Goal: Task Accomplishment & Management: Manage account settings

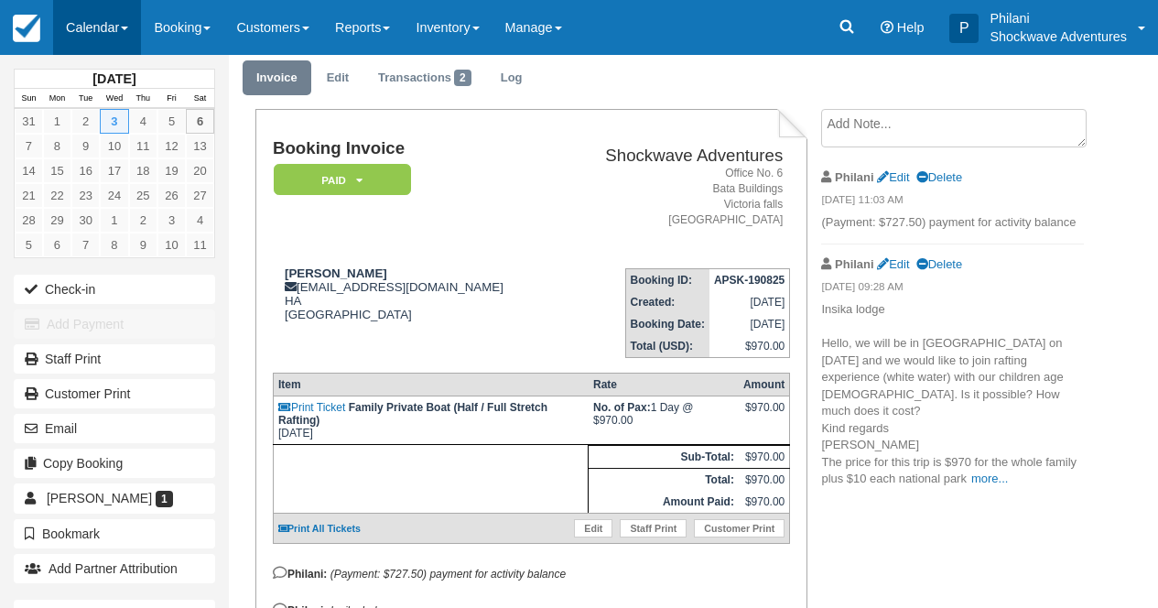
scroll to position [59, 0]
click at [103, 17] on link "Calendar" at bounding box center [97, 27] width 88 height 55
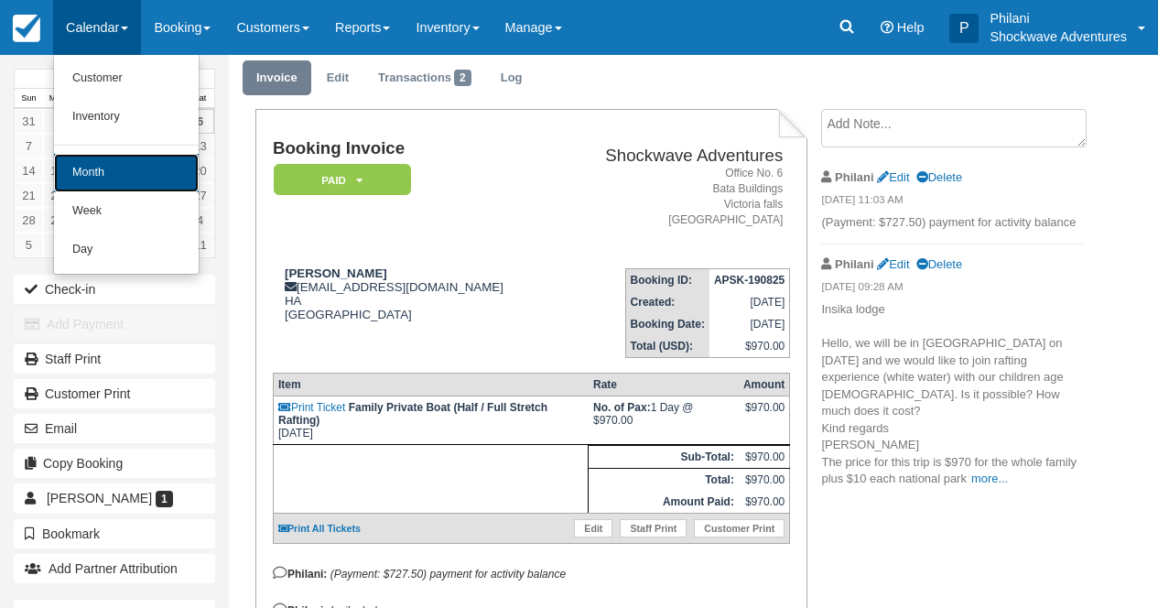
click at [151, 174] on link "Month" at bounding box center [126, 173] width 145 height 38
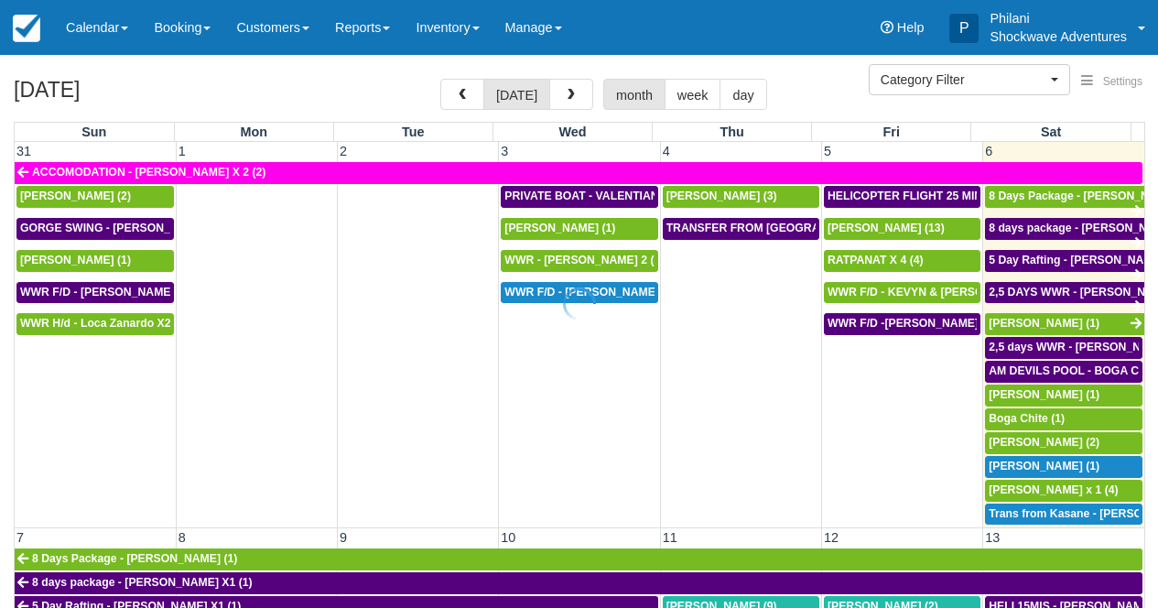
select select
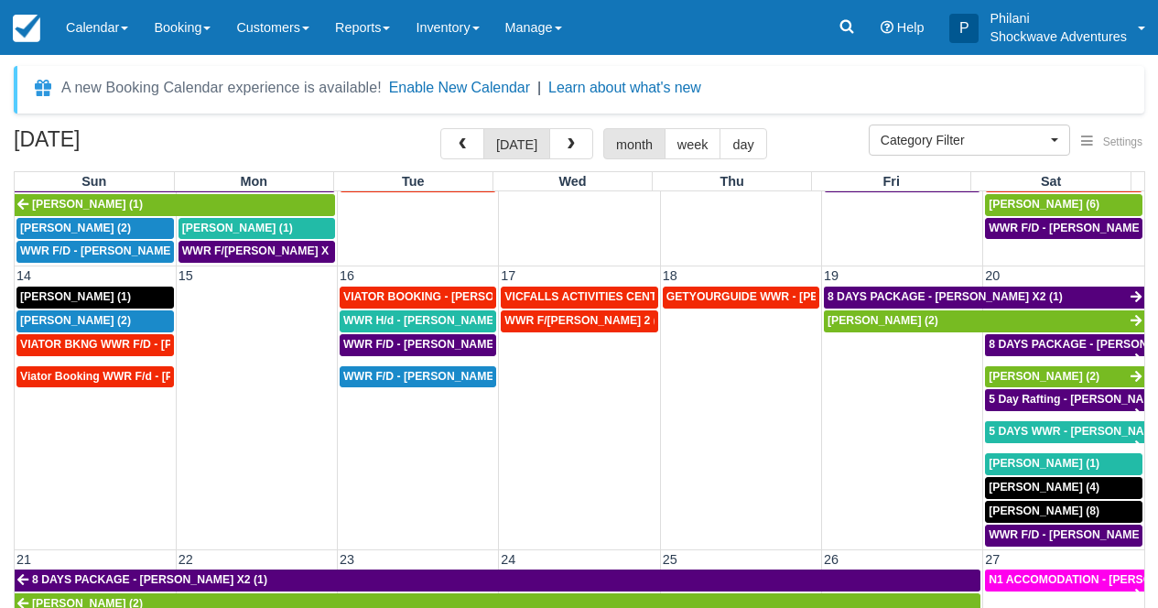
scroll to position [461, 0]
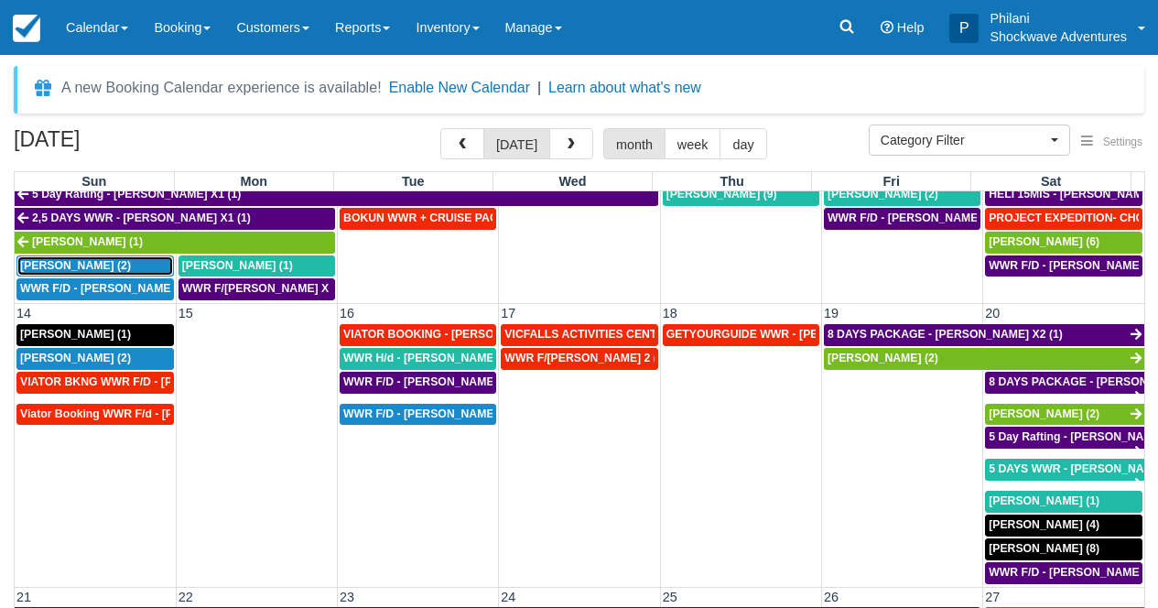
click at [112, 270] on span "Kathleen Burkhardt (2)" at bounding box center [75, 265] width 111 height 13
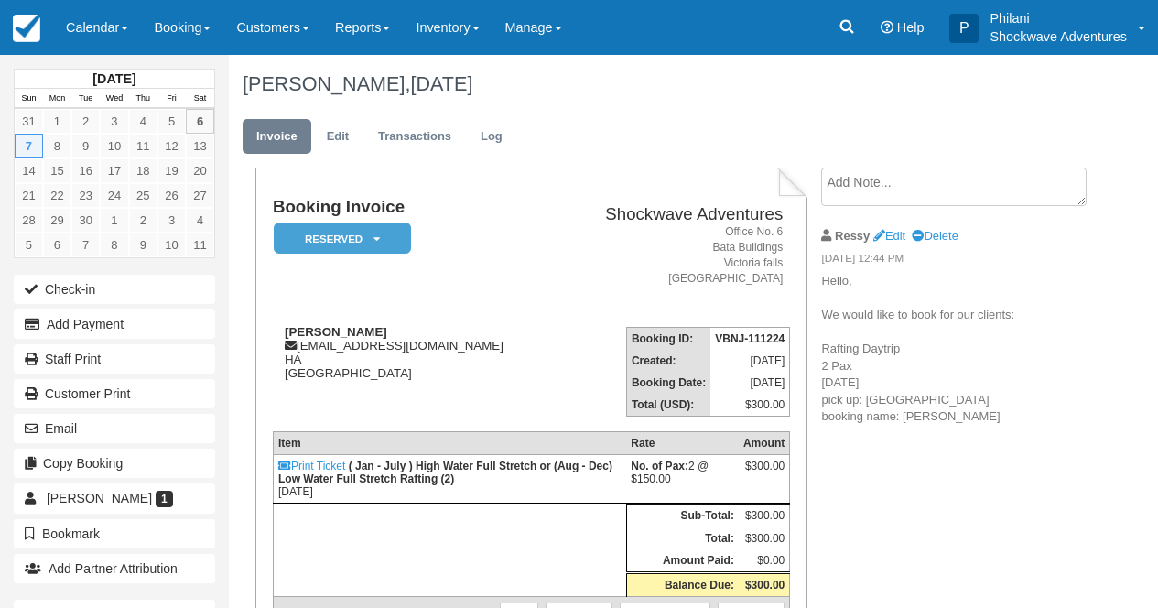
scroll to position [73, 0]
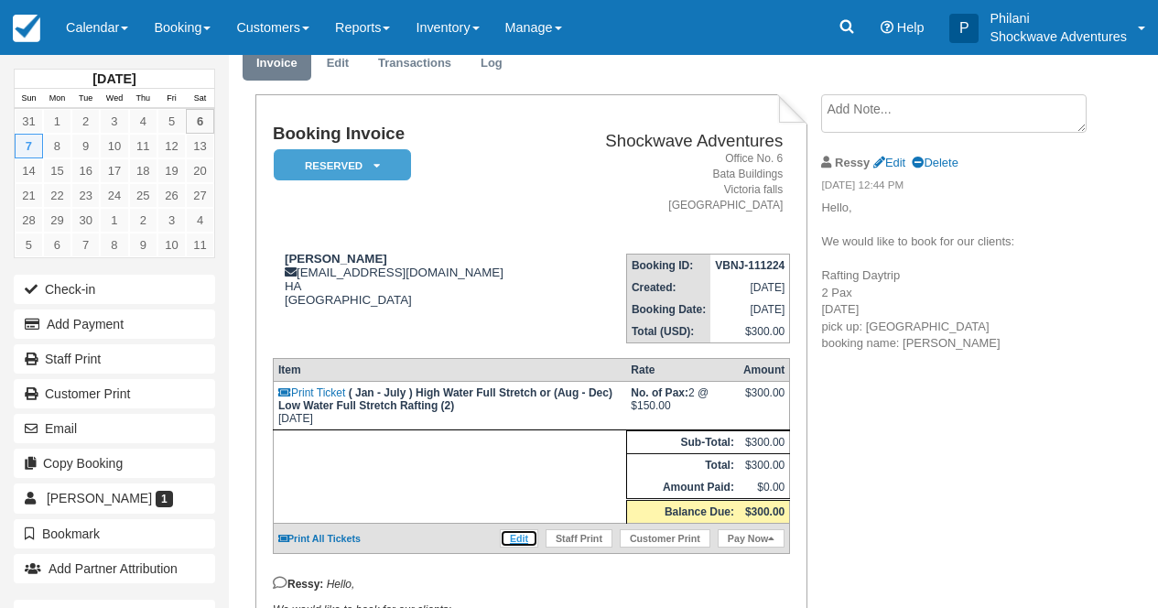
click at [533, 548] on link "Edit" at bounding box center [519, 538] width 38 height 18
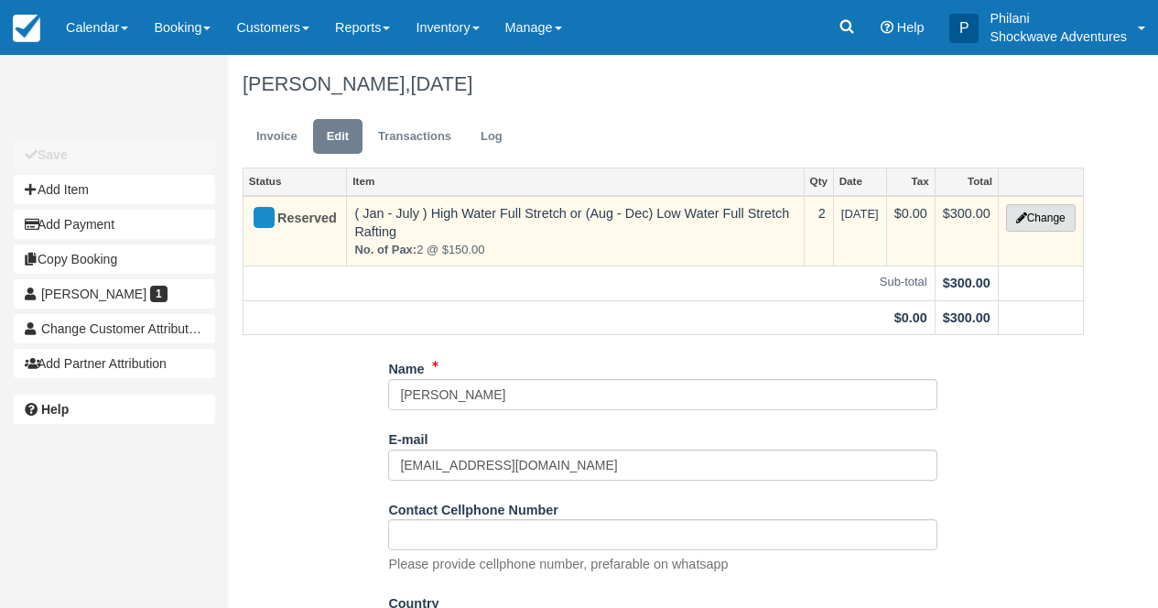
click at [1051, 228] on button "Change" at bounding box center [1041, 217] width 70 height 27
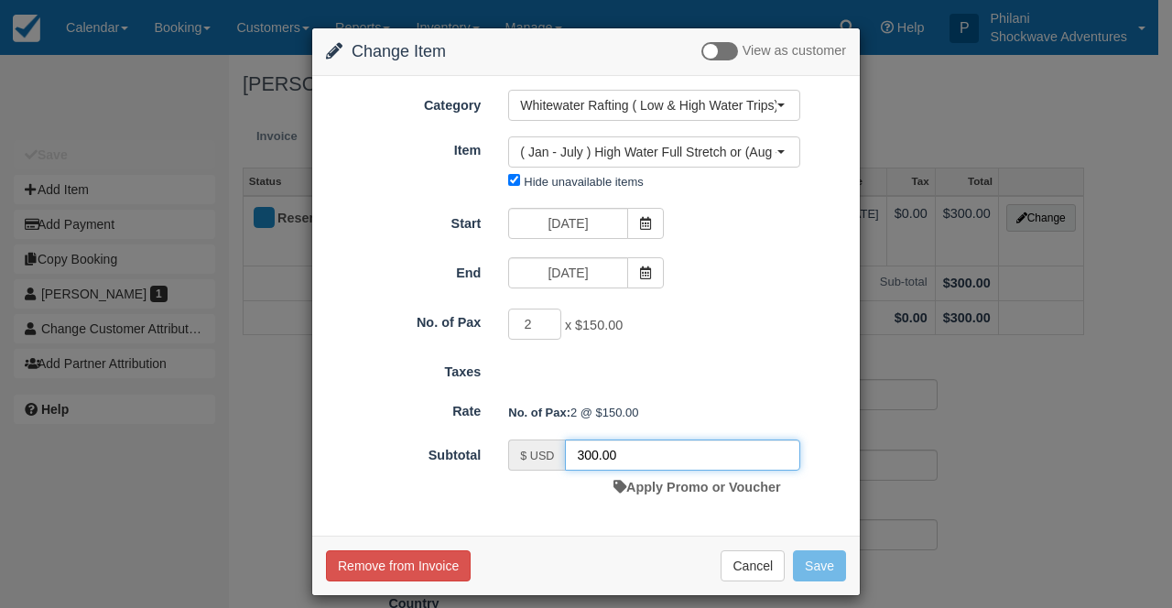
click at [586, 452] on input "300.00" at bounding box center [682, 454] width 235 height 31
type input "200.00"
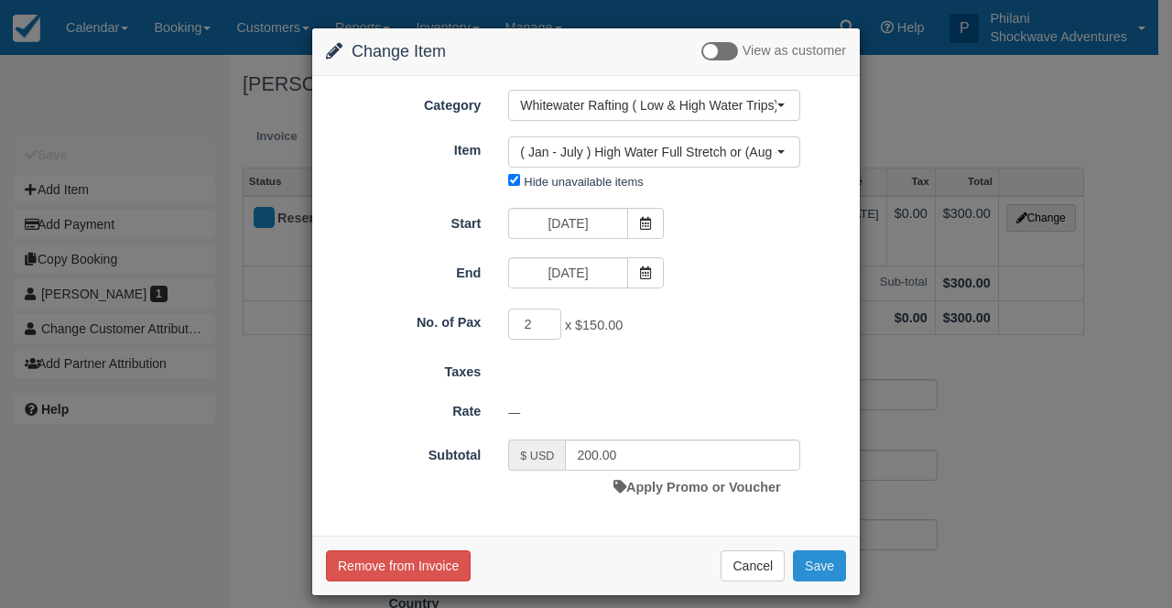
click at [820, 570] on button "Save" at bounding box center [819, 565] width 53 height 31
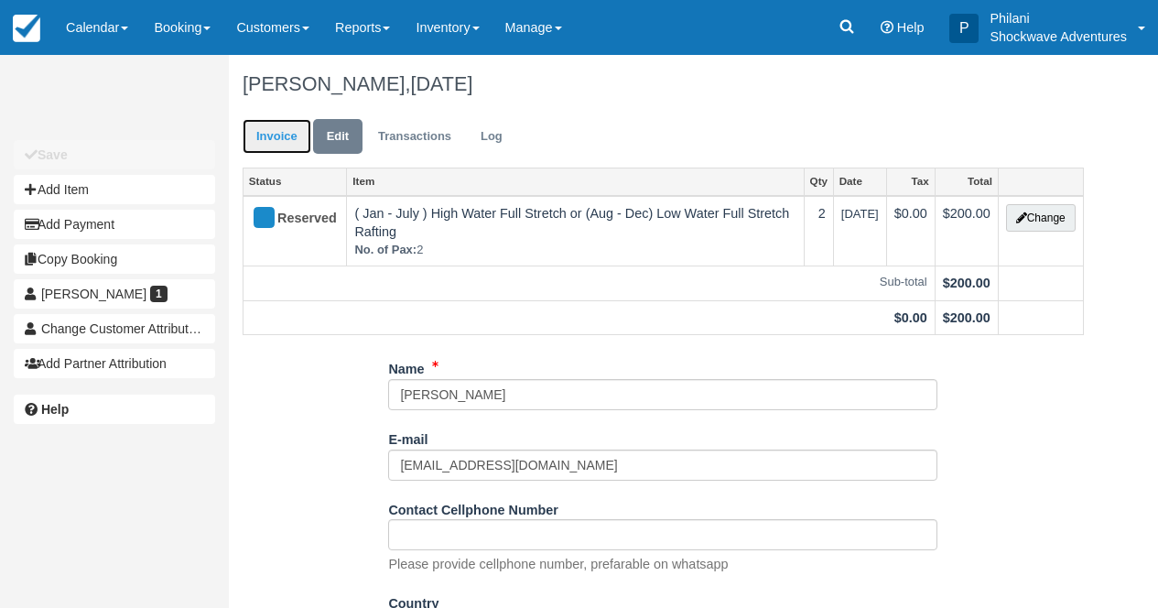
click at [267, 151] on link "Invoice" at bounding box center [277, 137] width 69 height 36
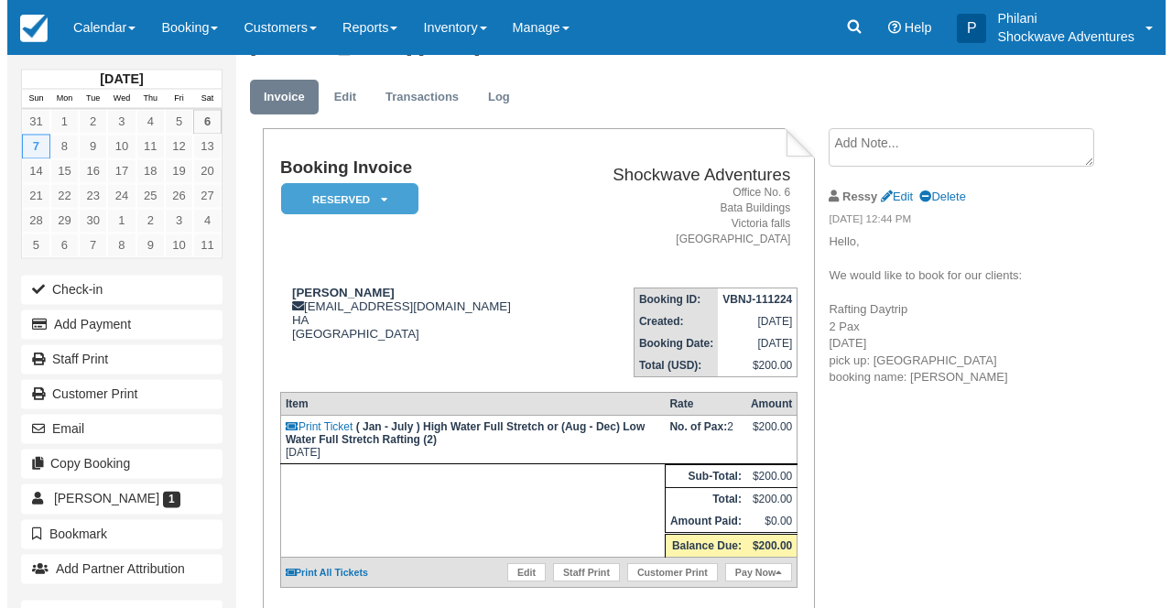
scroll to position [44, 0]
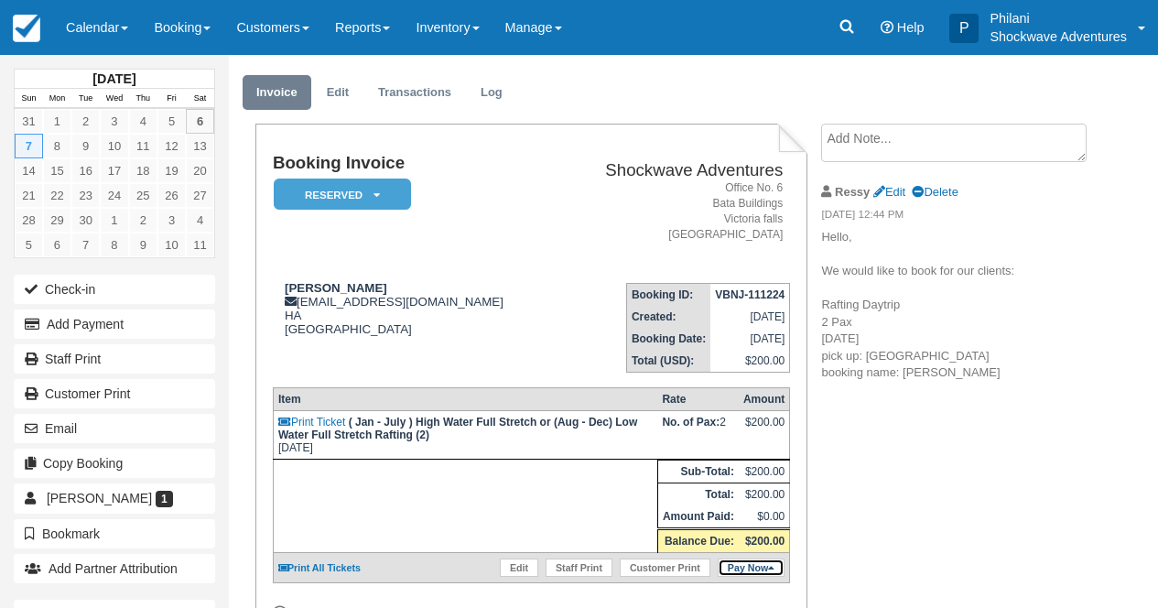
click at [764, 577] on link "Pay Now" at bounding box center [751, 567] width 67 height 18
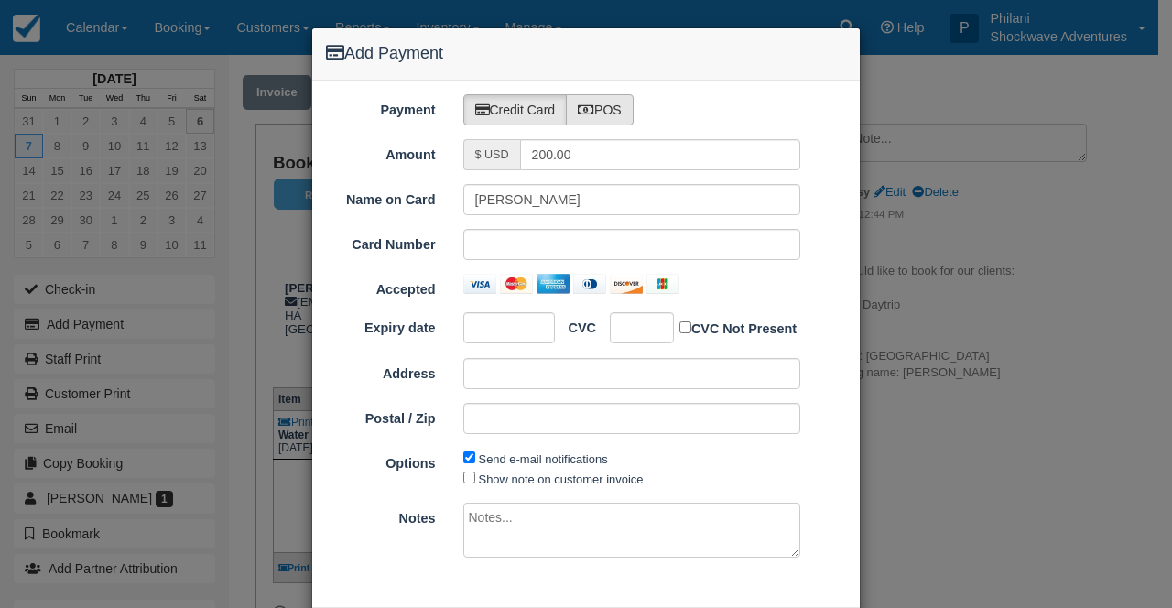
click at [602, 114] on label "POS" at bounding box center [600, 109] width 68 height 31
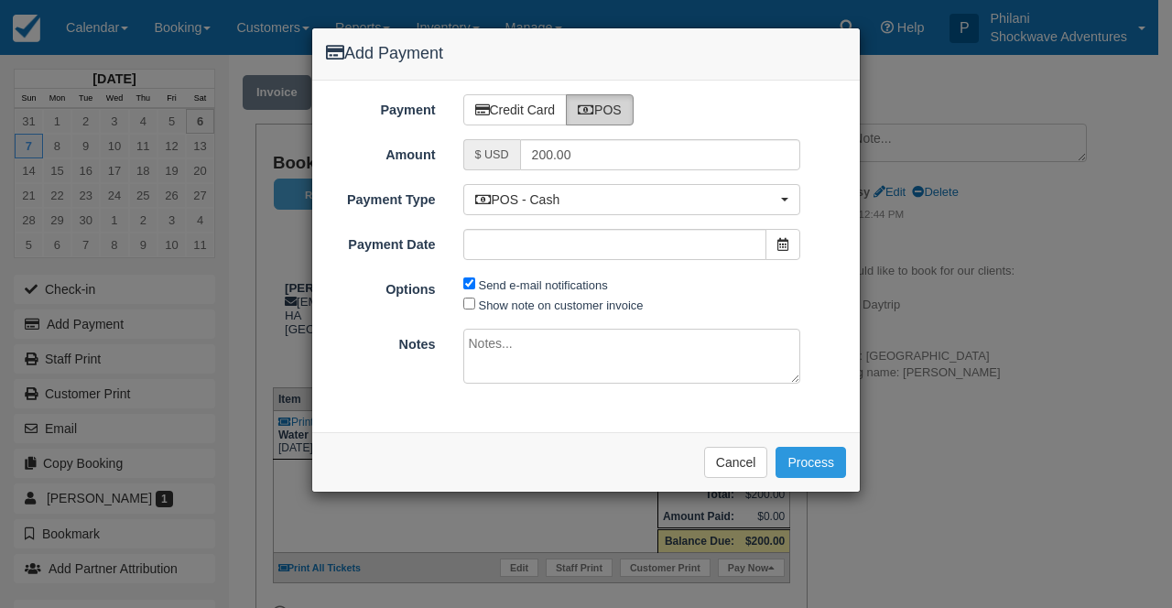
radio input "true"
type input "09/06/25"
click at [472, 287] on input "Send e-mail notifications" at bounding box center [469, 283] width 12 height 12
checkbox input "false"
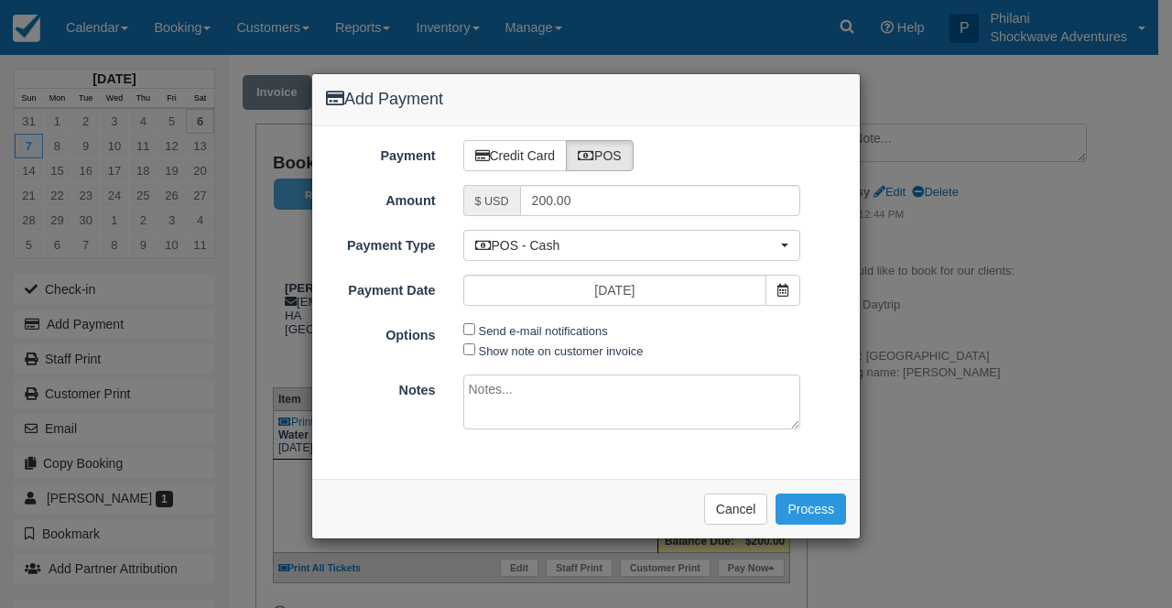
click at [525, 401] on textarea at bounding box center [632, 401] width 338 height 55
type textarea "paid on cbz"
click at [808, 505] on button "Process" at bounding box center [810, 508] width 70 height 31
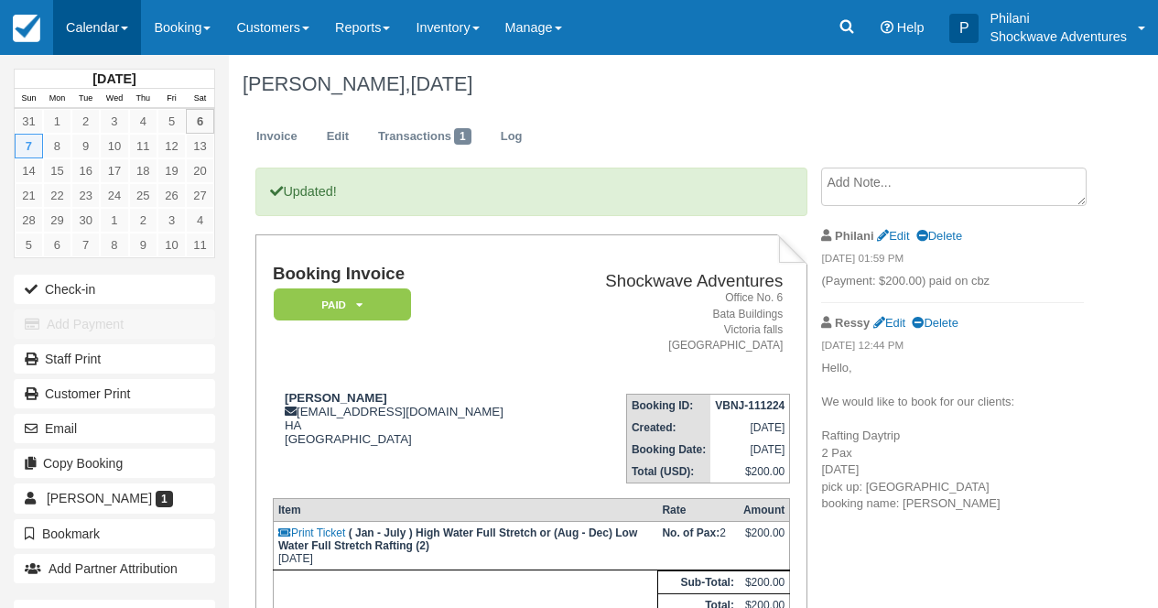
click at [134, 27] on link "Calendar" at bounding box center [97, 27] width 88 height 55
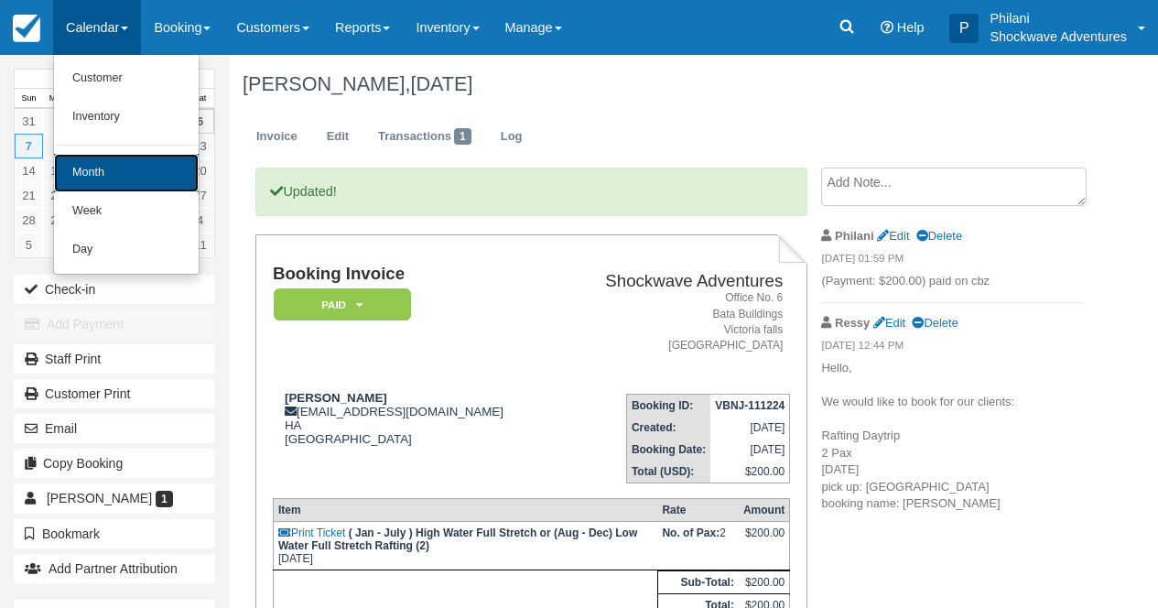
click at [149, 181] on link "Month" at bounding box center [126, 173] width 145 height 38
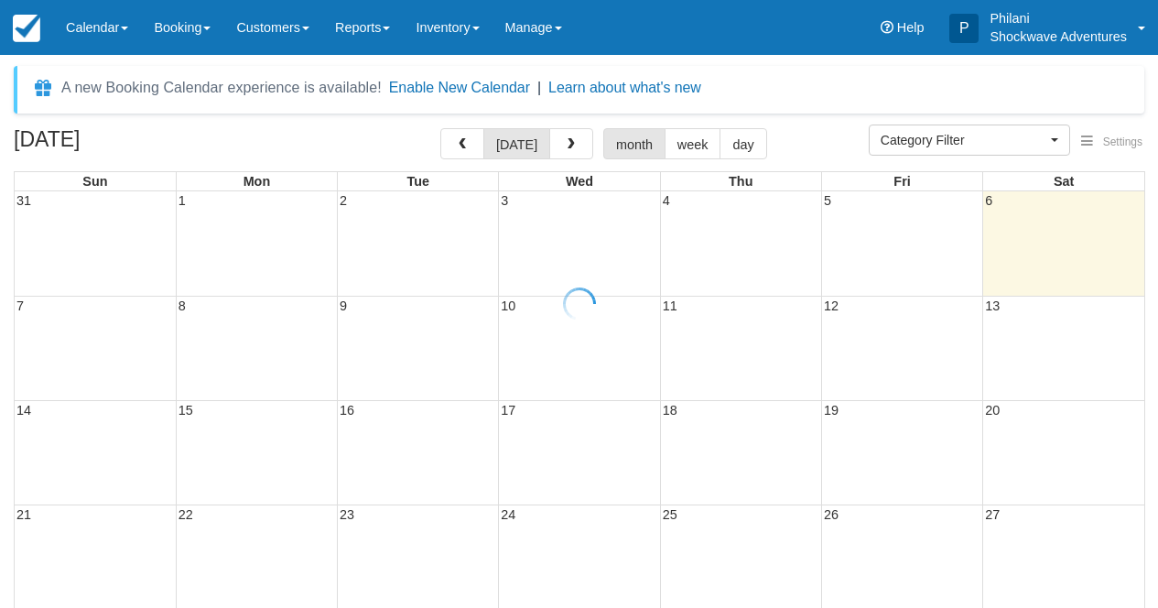
select select
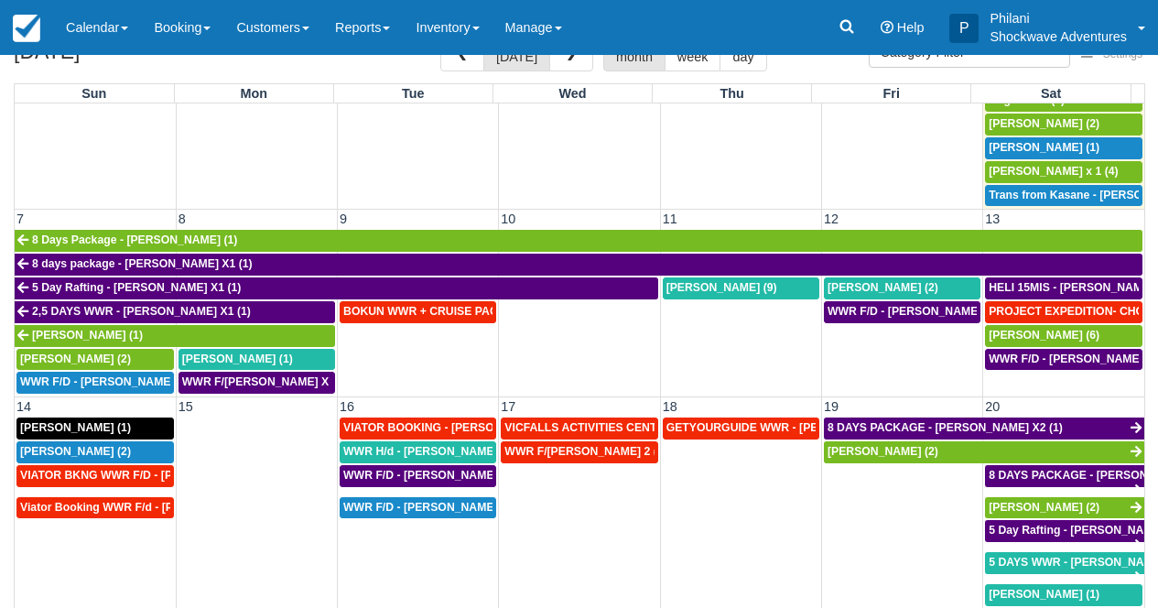
scroll to position [294, 0]
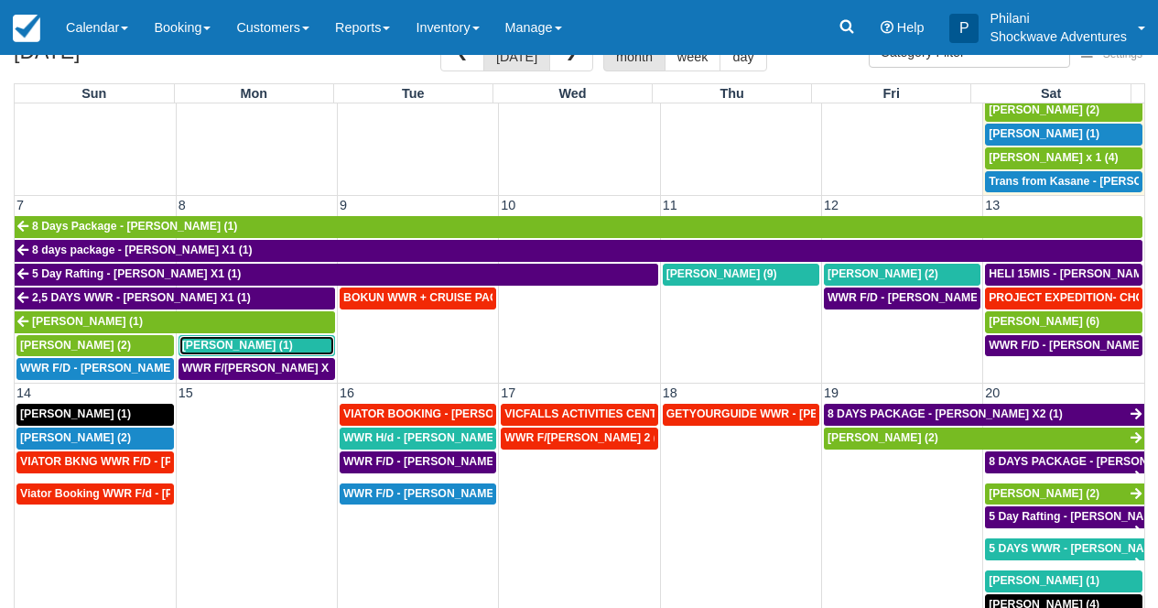
click at [309, 353] on link "Rodney Carabott (1)" at bounding box center [257, 346] width 157 height 22
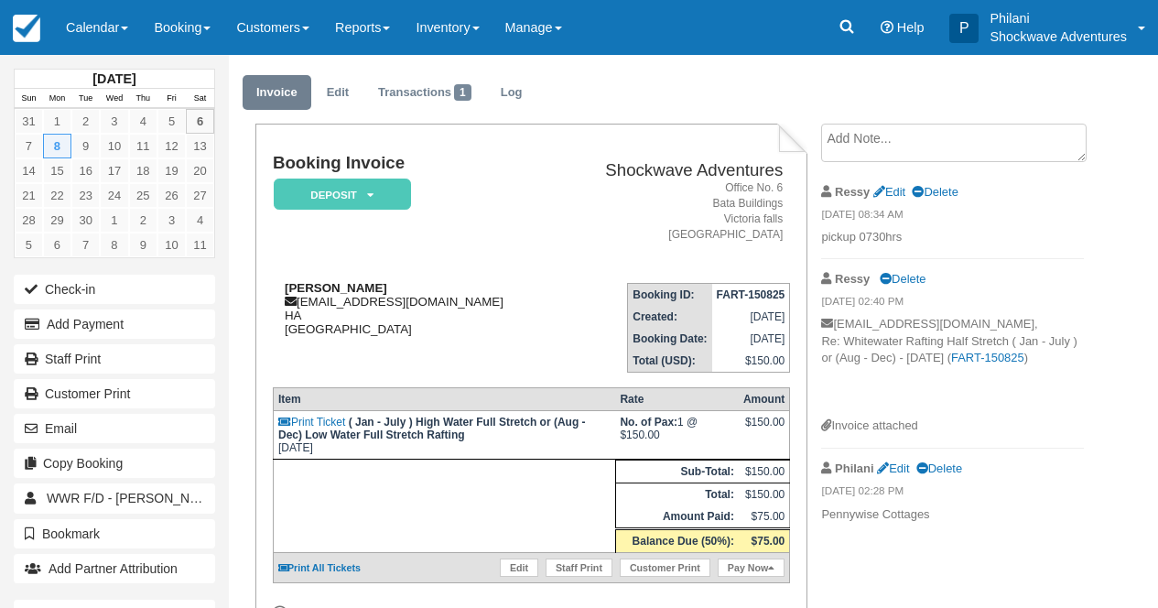
scroll to position [44, 0]
drag, startPoint x: 300, startPoint y: 305, endPoint x: 412, endPoint y: 307, distance: 111.7
click at [412, 307] on div "[PERSON_NAME] [EMAIL_ADDRESS][DOMAIN_NAME] HA [GEOGRAPHIC_DATA]" at bounding box center [414, 308] width 282 height 55
copy div "[EMAIL_ADDRESS][DOMAIN_NAME]"
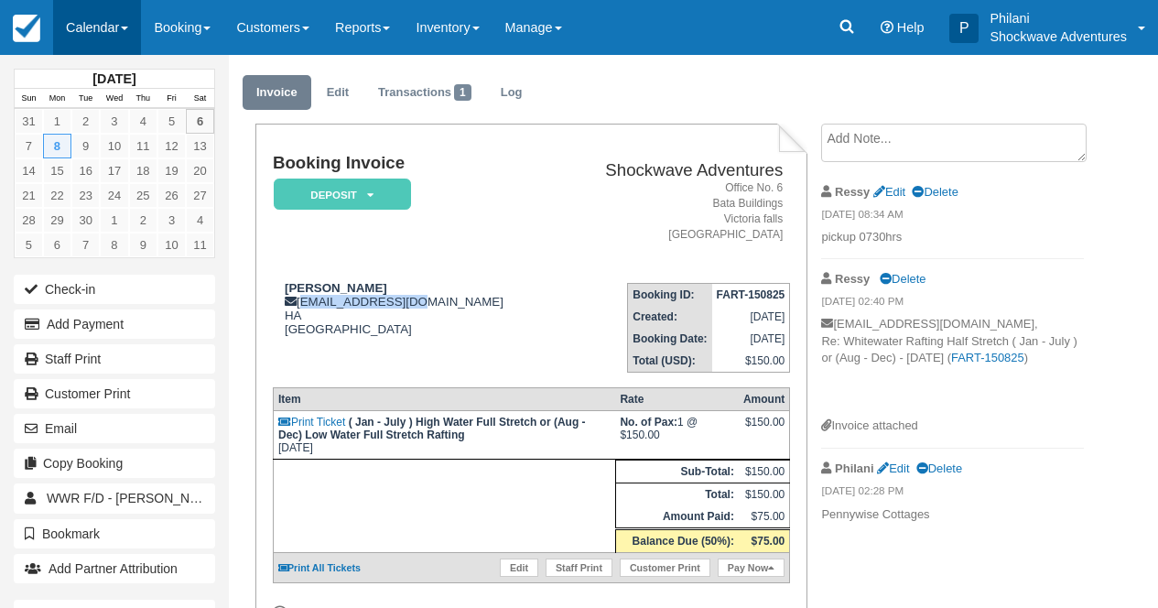
click at [103, 32] on link "Calendar" at bounding box center [97, 27] width 88 height 55
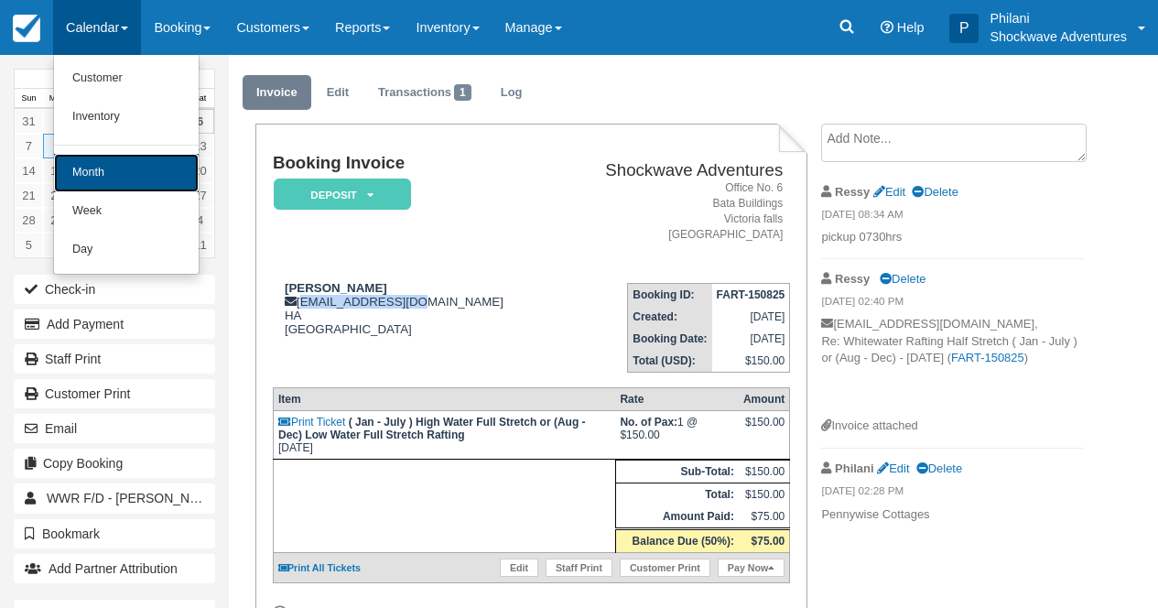
click at [136, 176] on link "Month" at bounding box center [126, 173] width 145 height 38
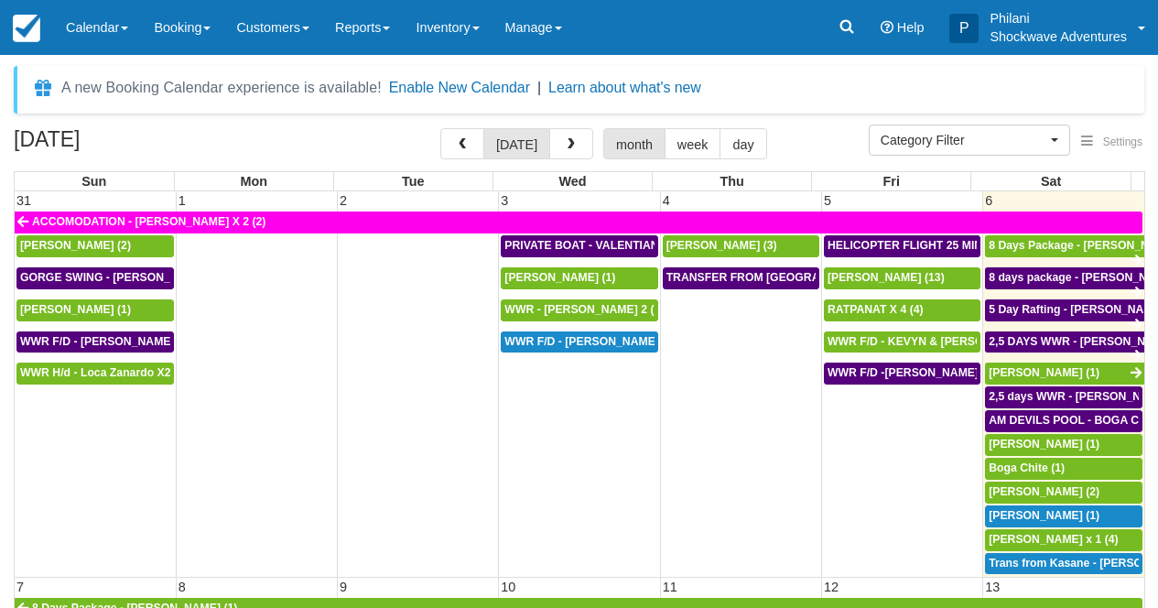
select select
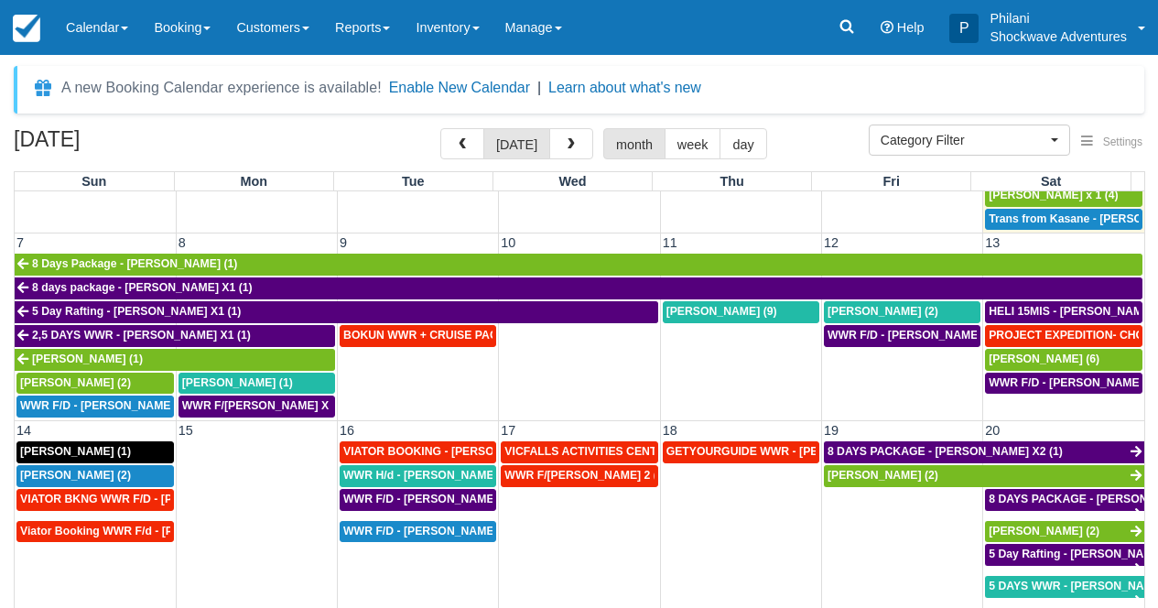
scroll to position [313, 0]
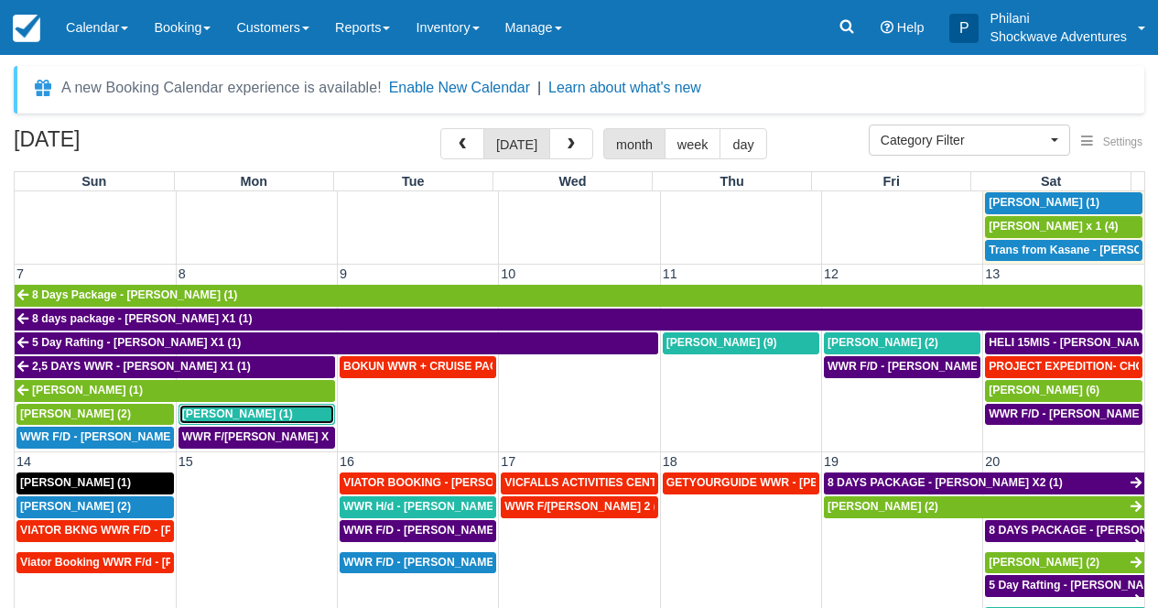
click at [274, 417] on span "Rodney Carabott (1)" at bounding box center [237, 413] width 111 height 13
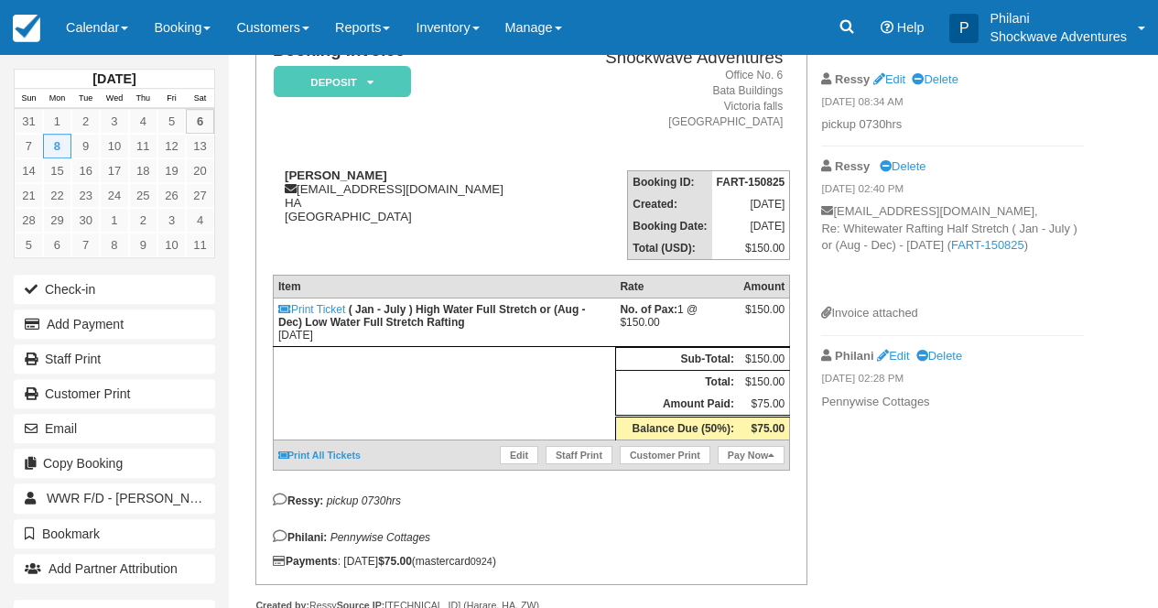
scroll to position [117, 0]
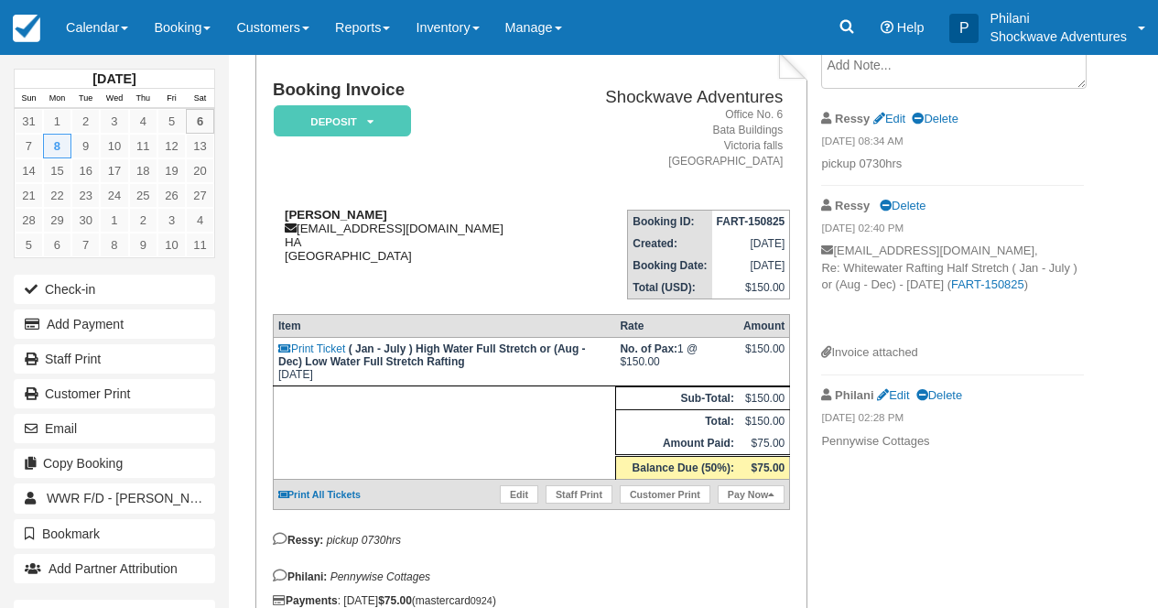
drag, startPoint x: 281, startPoint y: 212, endPoint x: 464, endPoint y: 216, distance: 183.2
click at [464, 216] on div "Rodney Carabott rjc.aus@gmail.com HA Zimbabwe" at bounding box center [414, 235] width 282 height 55
copy strong "Rodney Carabott"
click at [72, 16] on link "Calendar" at bounding box center [97, 27] width 88 height 55
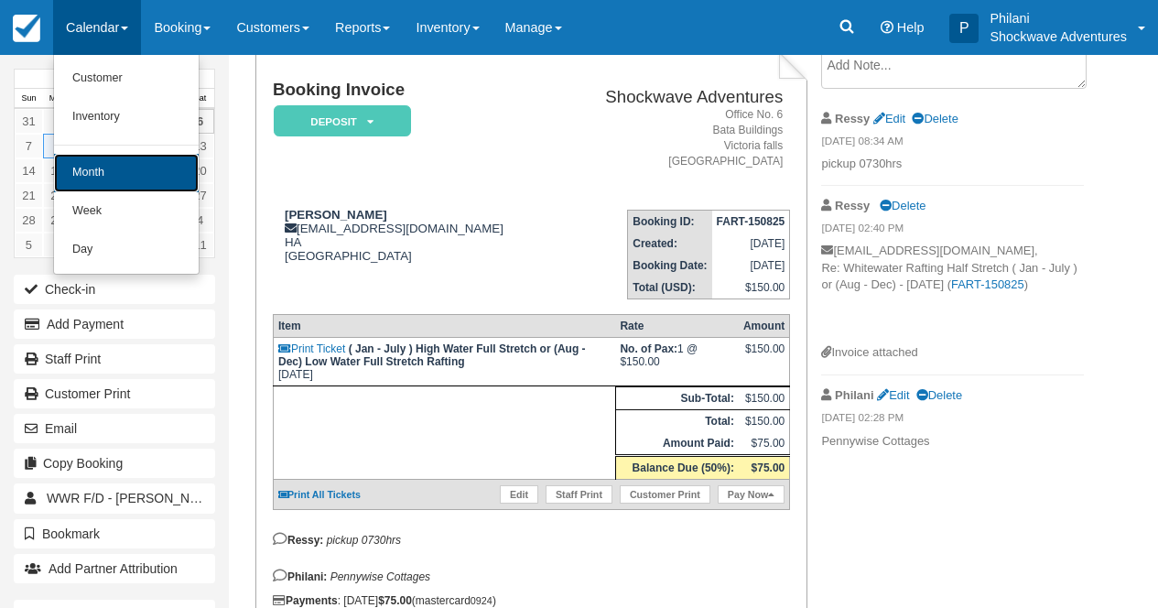
click at [139, 171] on link "Month" at bounding box center [126, 173] width 145 height 38
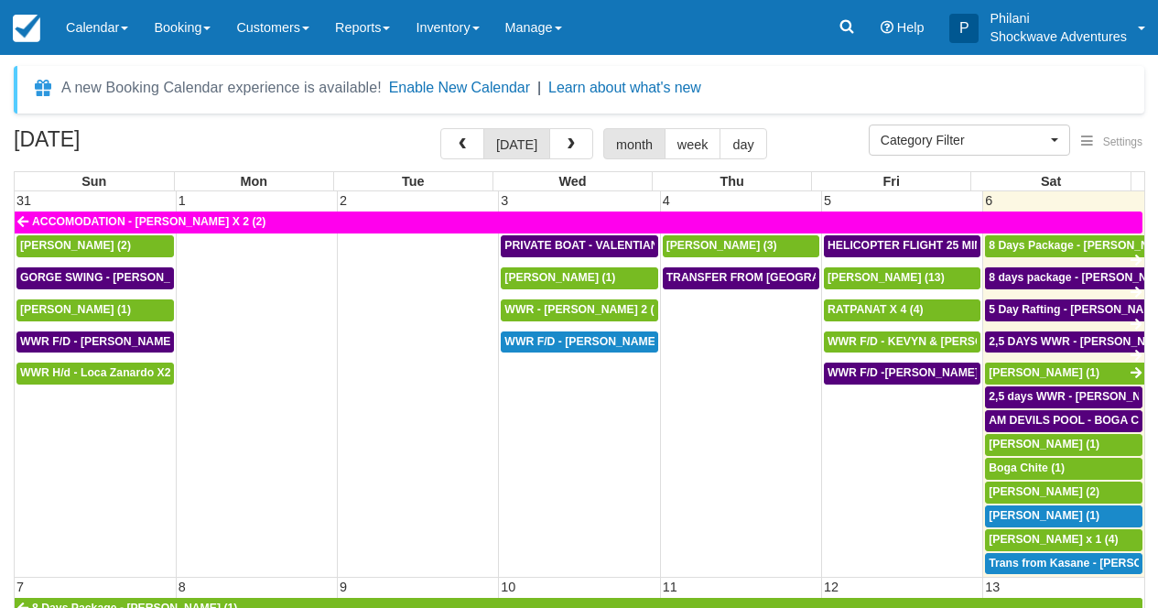
select select
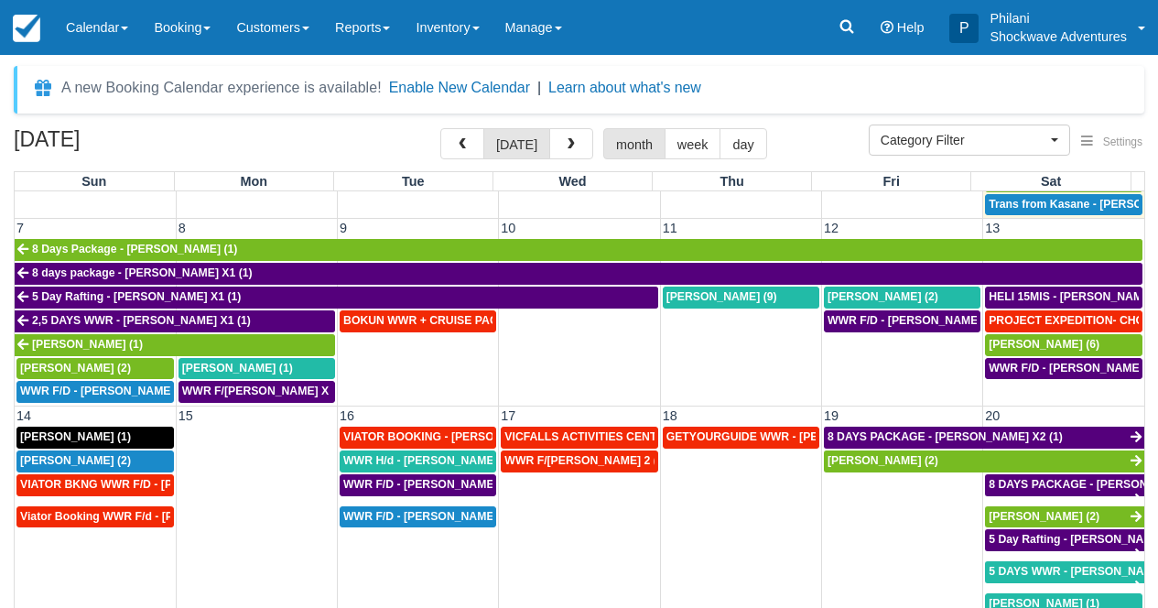
scroll to position [363, 0]
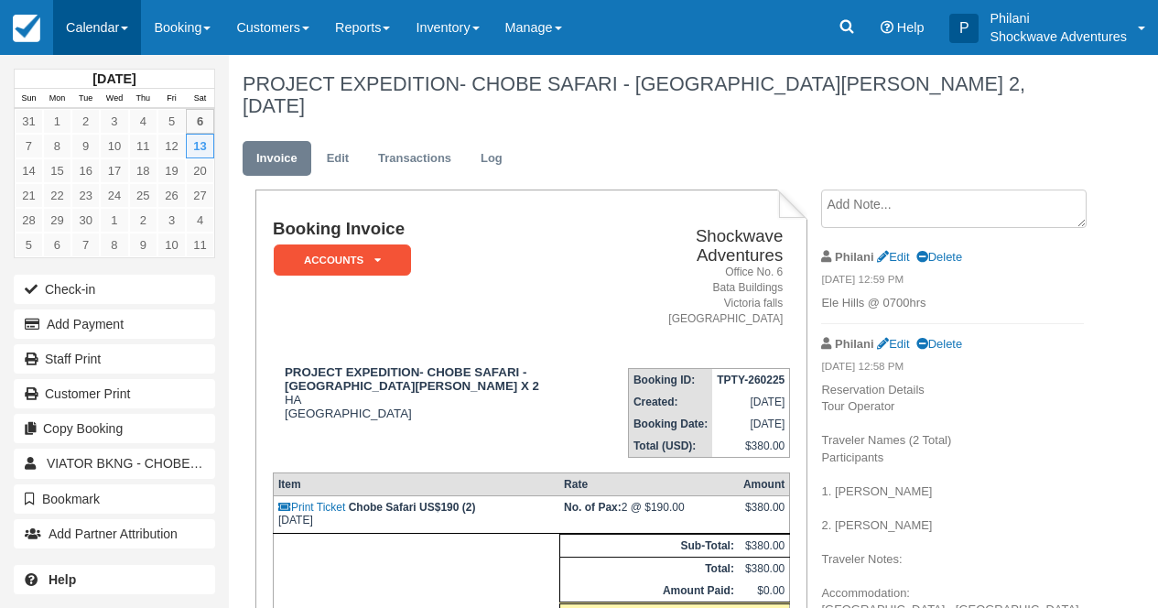
click at [104, 27] on link "Calendar" at bounding box center [97, 27] width 88 height 55
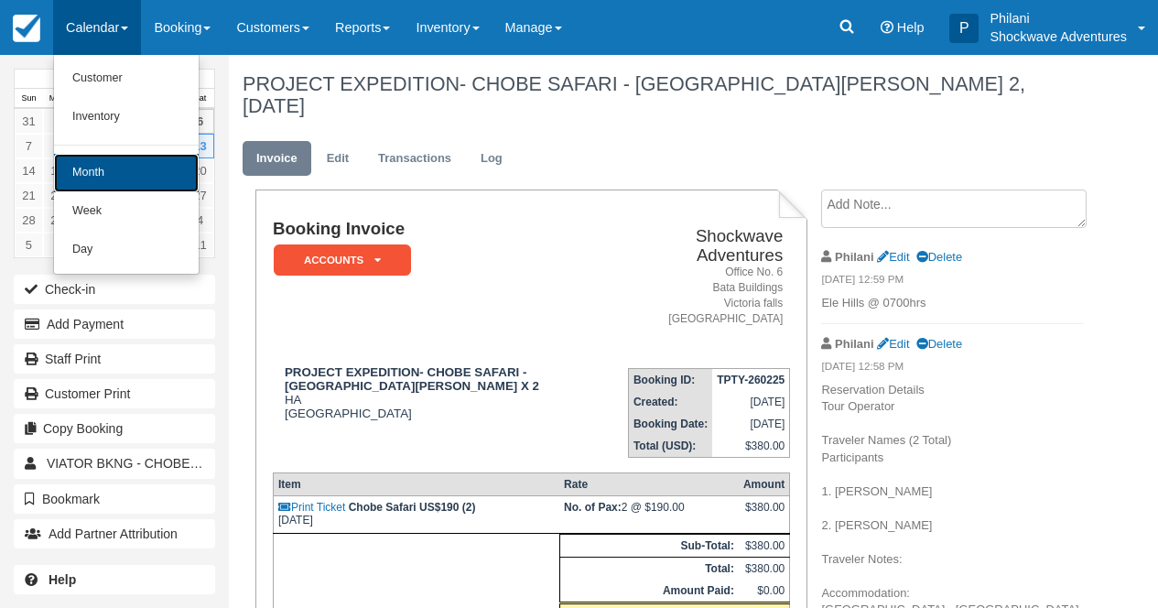
click at [120, 174] on link "Month" at bounding box center [126, 173] width 145 height 38
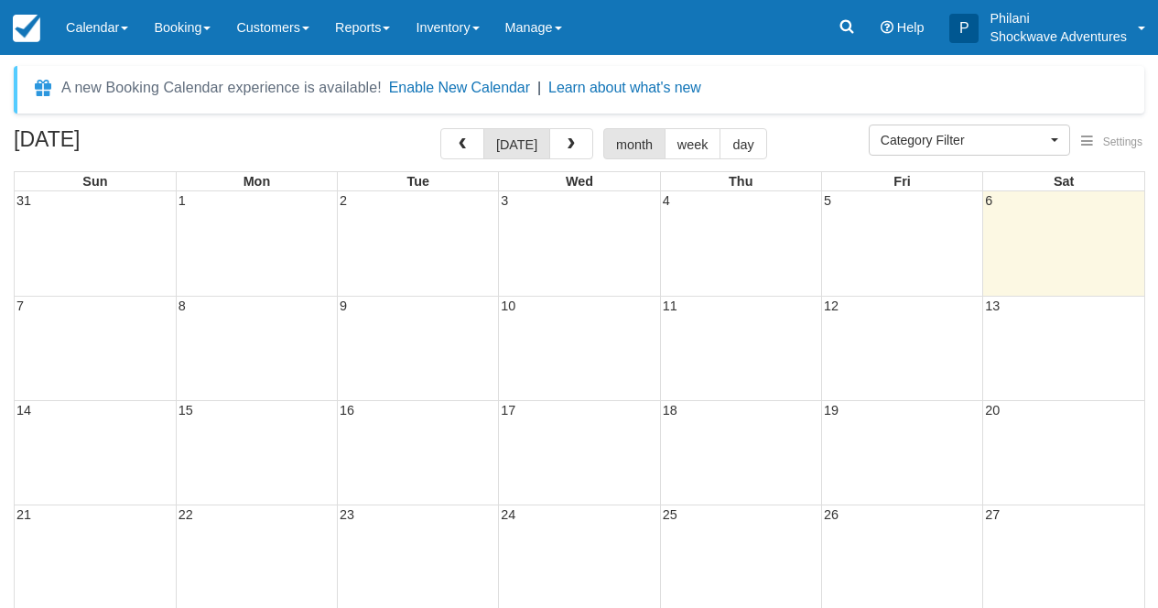
select select
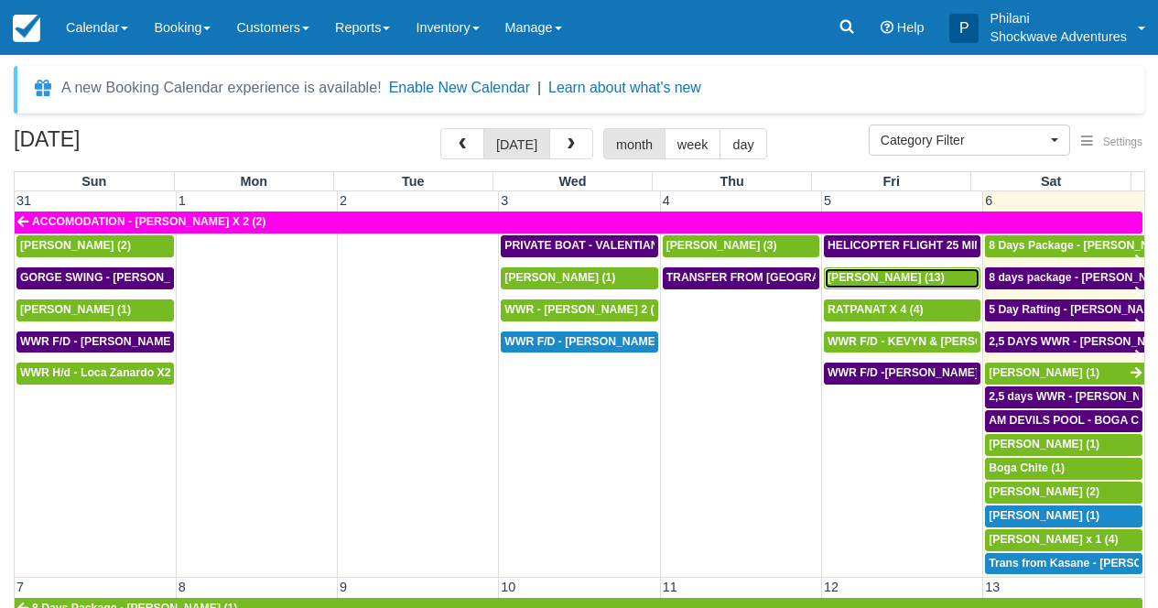
click at [932, 281] on div "Natalie Dyas (13)" at bounding box center [902, 278] width 149 height 15
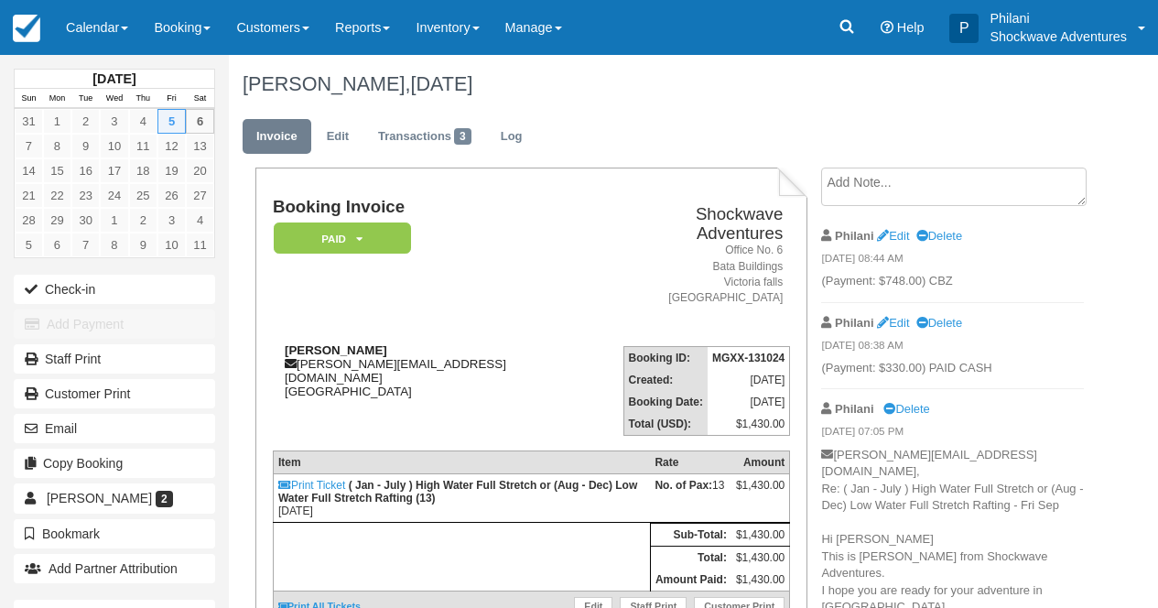
click at [471, 352] on div "[PERSON_NAME] [PERSON_NAME][EMAIL_ADDRESS][DOMAIN_NAME] [GEOGRAPHIC_DATA]" at bounding box center [436, 370] width 327 height 55
drag, startPoint x: 301, startPoint y: 347, endPoint x: 457, endPoint y: 351, distance: 155.7
click at [457, 351] on div "[PERSON_NAME] [PERSON_NAME][EMAIL_ADDRESS][DOMAIN_NAME] [GEOGRAPHIC_DATA]" at bounding box center [436, 370] width 327 height 55
copy div "[PERSON_NAME][EMAIL_ADDRESS][DOMAIN_NAME]"
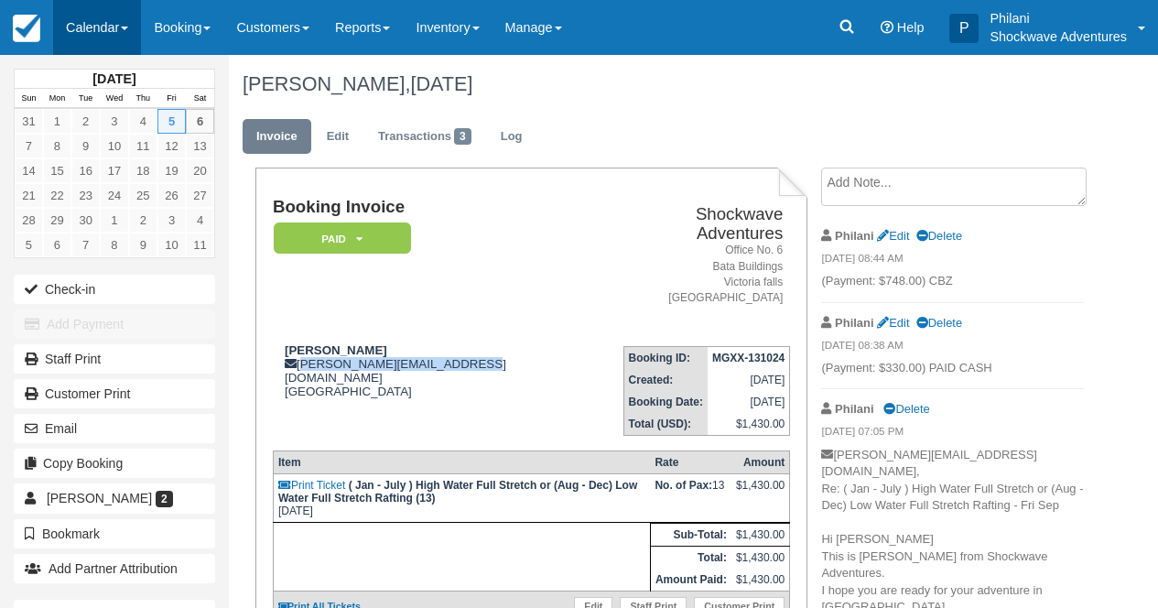
click at [78, 25] on link "Calendar" at bounding box center [97, 27] width 88 height 55
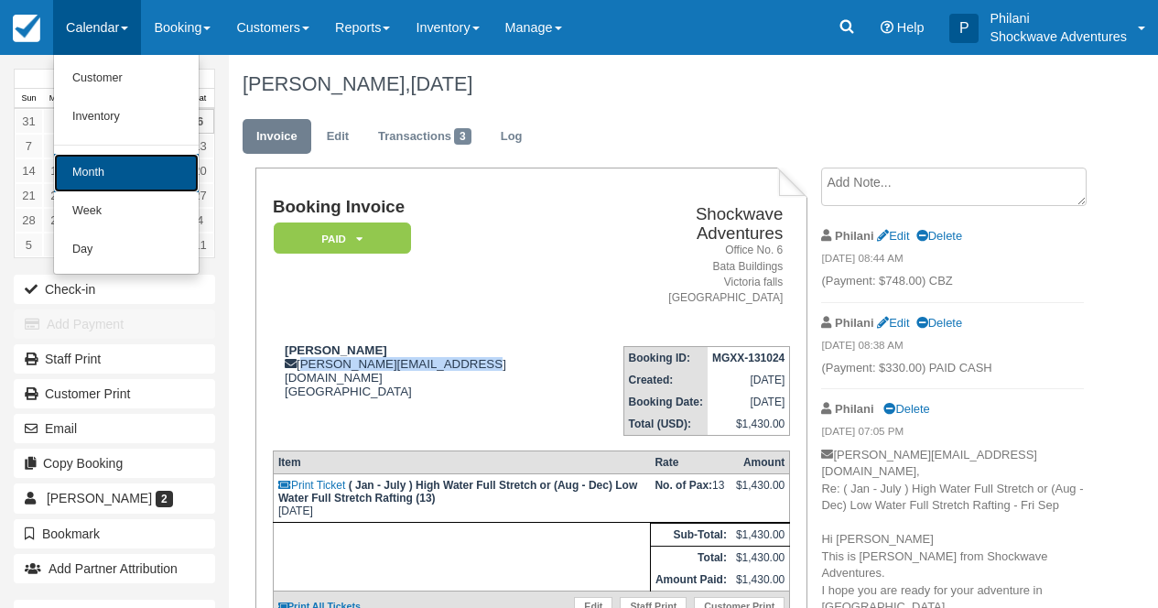
click at [122, 180] on link "Month" at bounding box center [126, 173] width 145 height 38
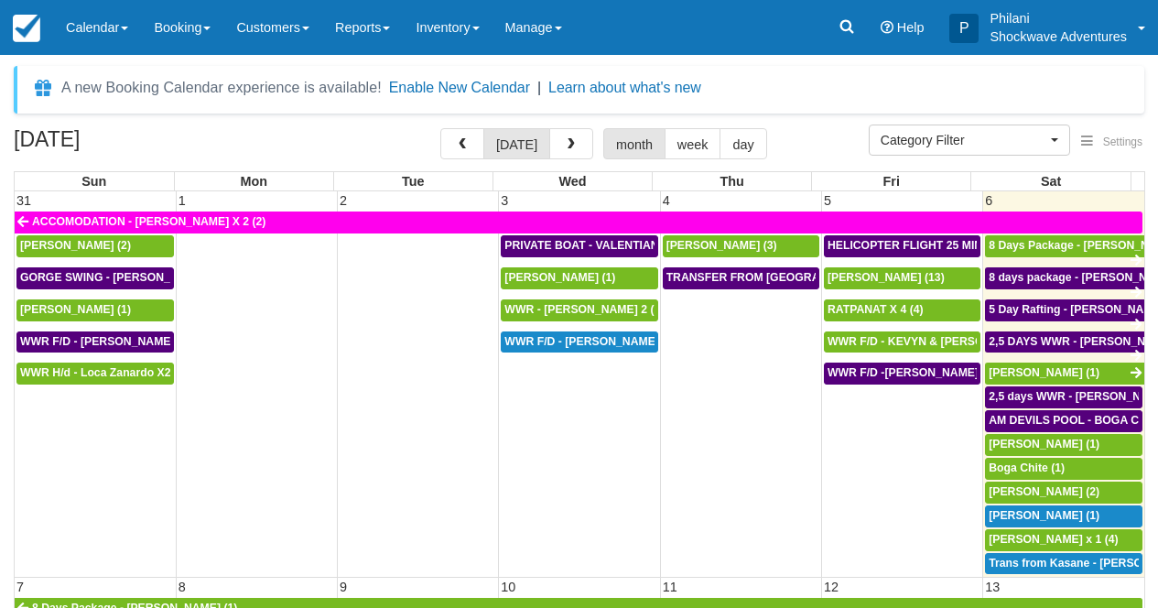
select select
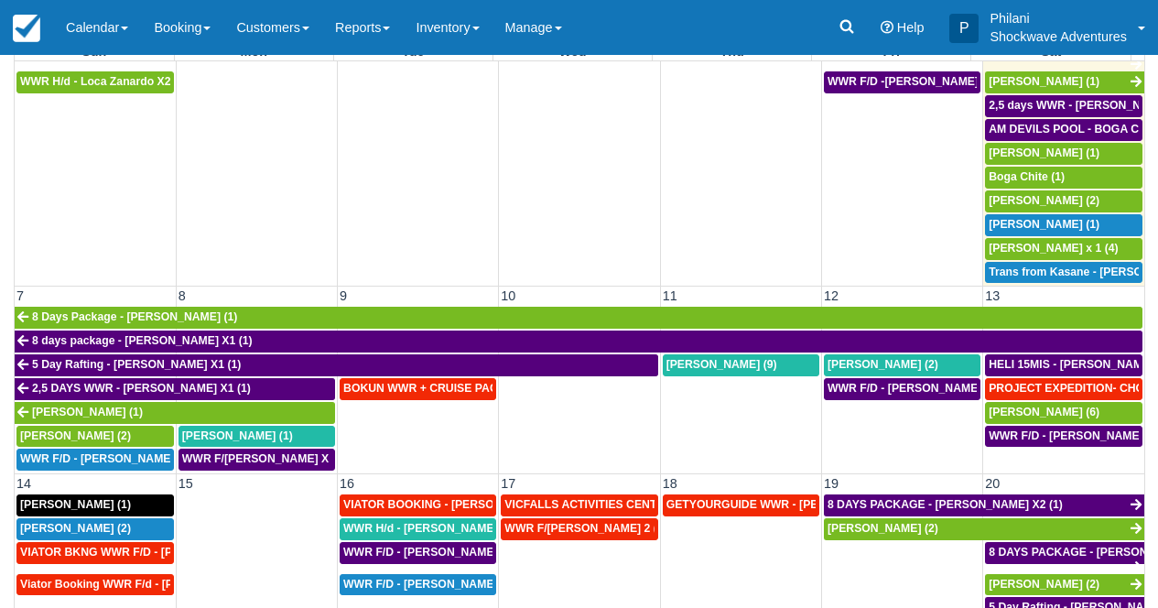
scroll to position [181, 0]
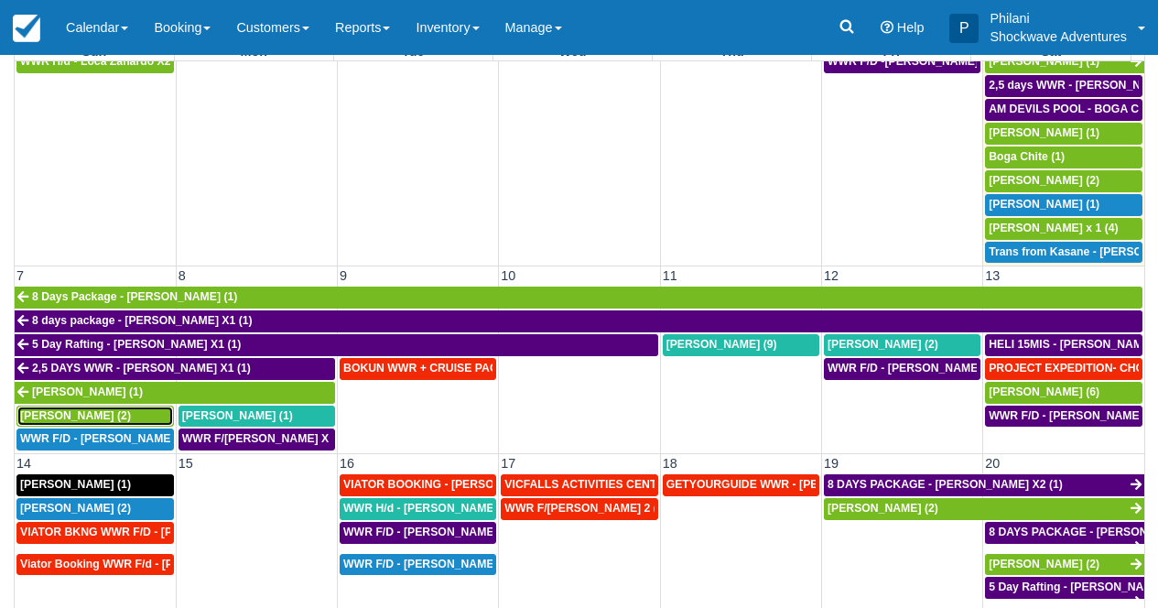
click at [95, 418] on span "Kathleen Burkhardt (2)" at bounding box center [75, 415] width 111 height 13
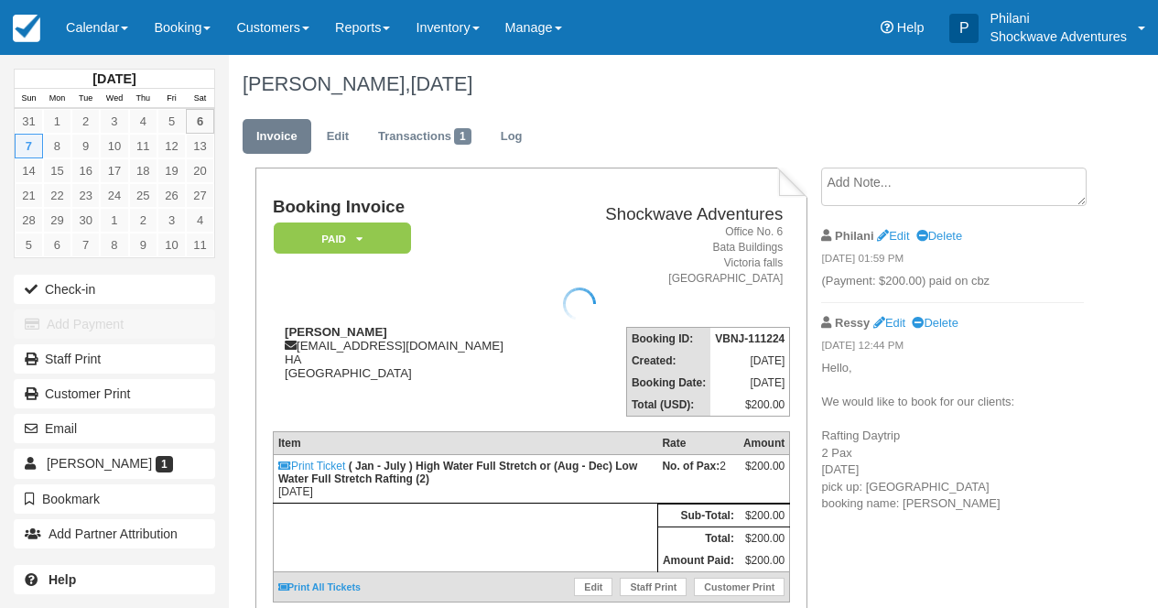
click at [870, 185] on div at bounding box center [579, 304] width 1158 height 608
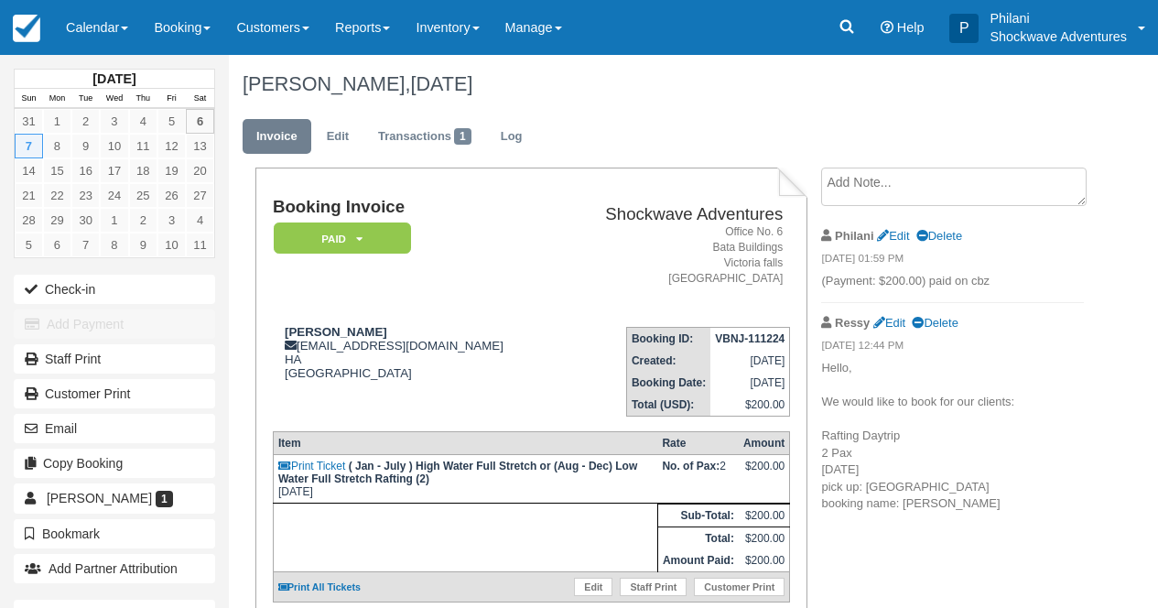
click at [850, 194] on textarea at bounding box center [954, 187] width 266 height 38
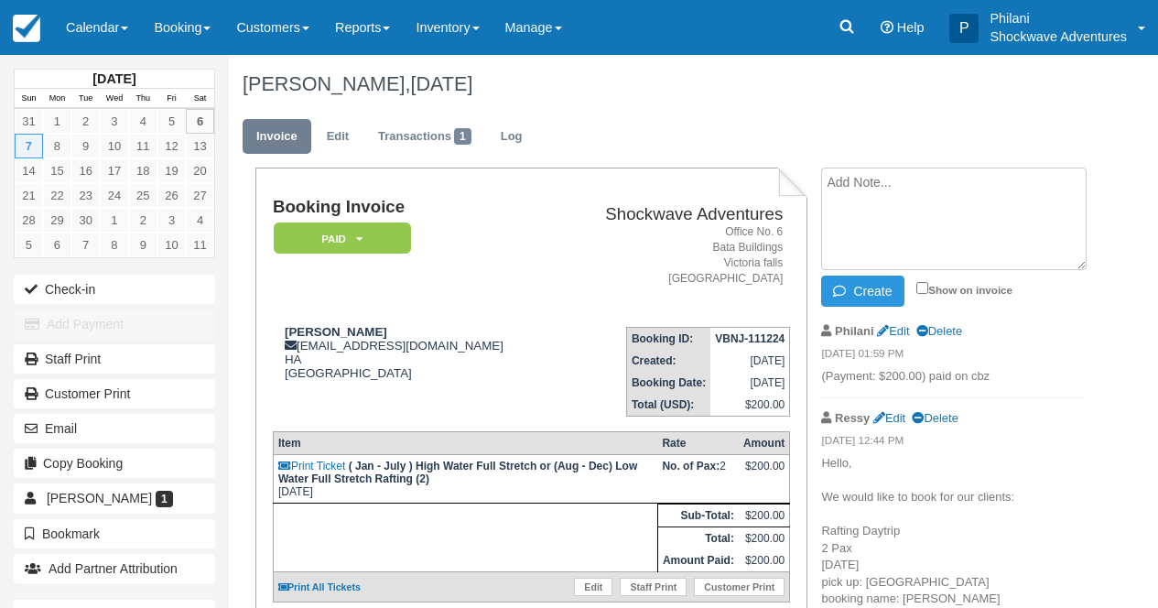
click at [873, 179] on textarea at bounding box center [954, 219] width 266 height 103
type textarea "w"
type textarea "Wallow lodge at 0730hrs"
click at [919, 285] on input "Show on invoice" at bounding box center [922, 288] width 12 height 12
checkbox input "true"
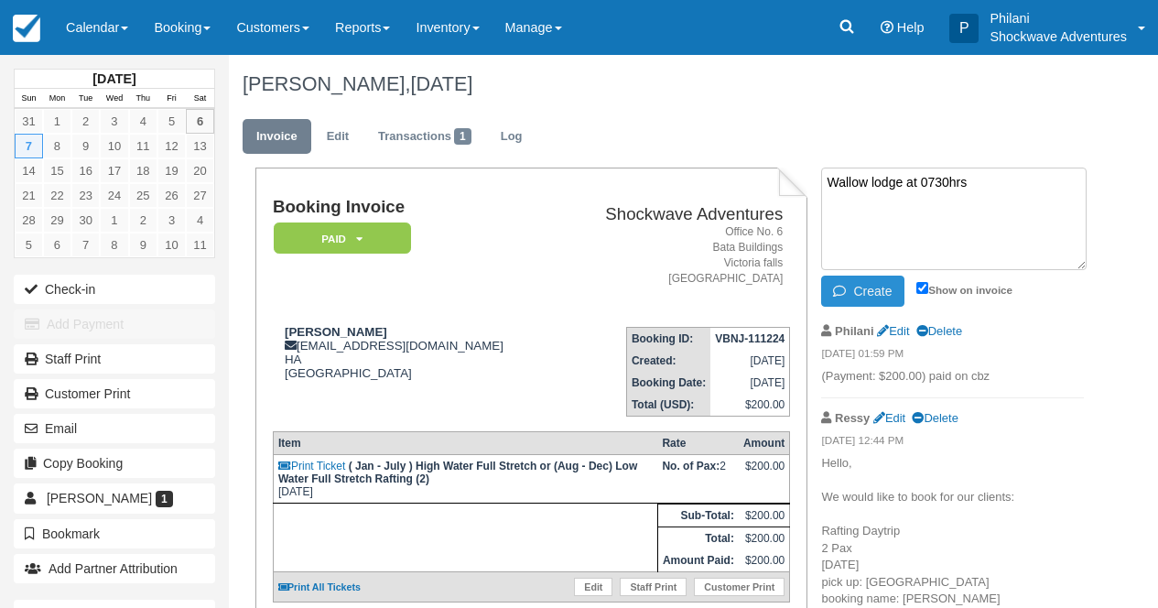
click at [873, 277] on button "Create" at bounding box center [862, 291] width 82 height 31
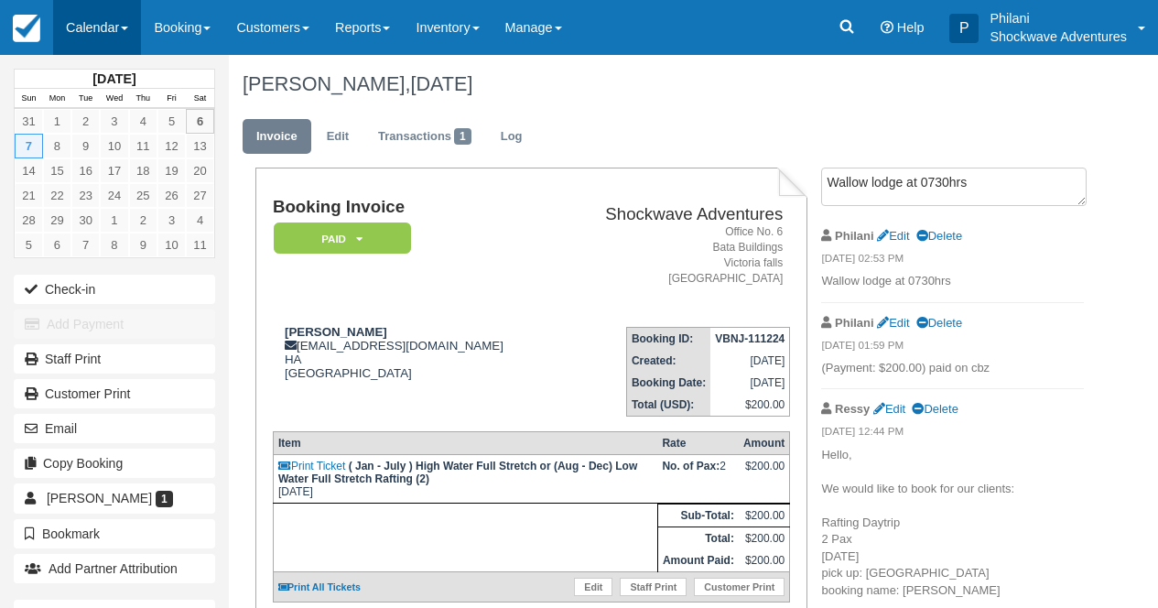
click at [106, 17] on link "Calendar" at bounding box center [97, 27] width 88 height 55
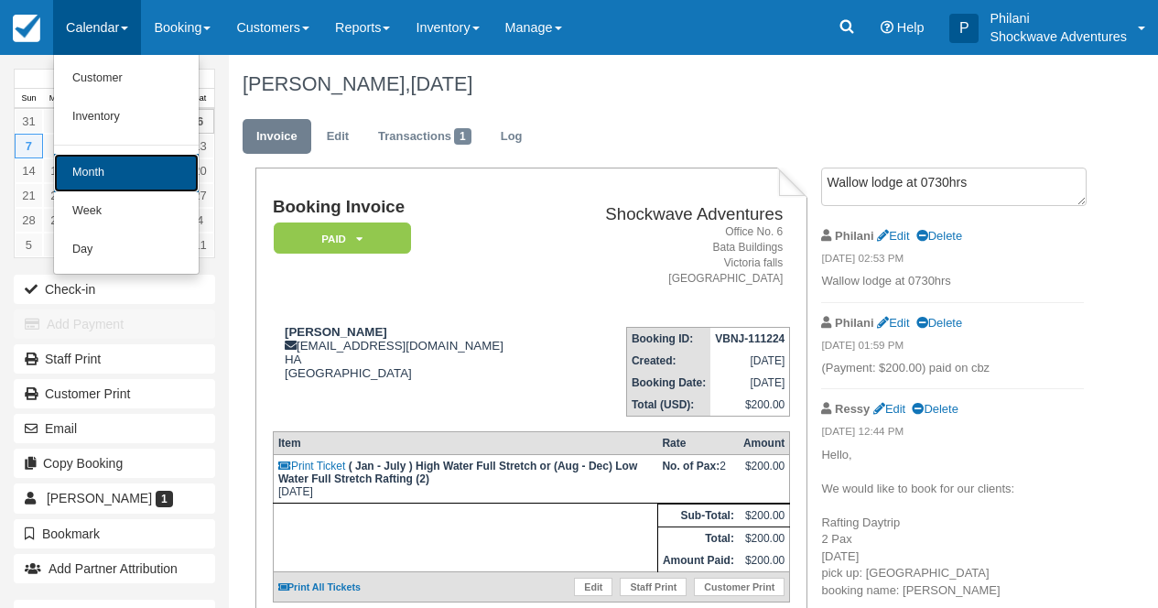
click at [141, 162] on link "Month" at bounding box center [126, 173] width 145 height 38
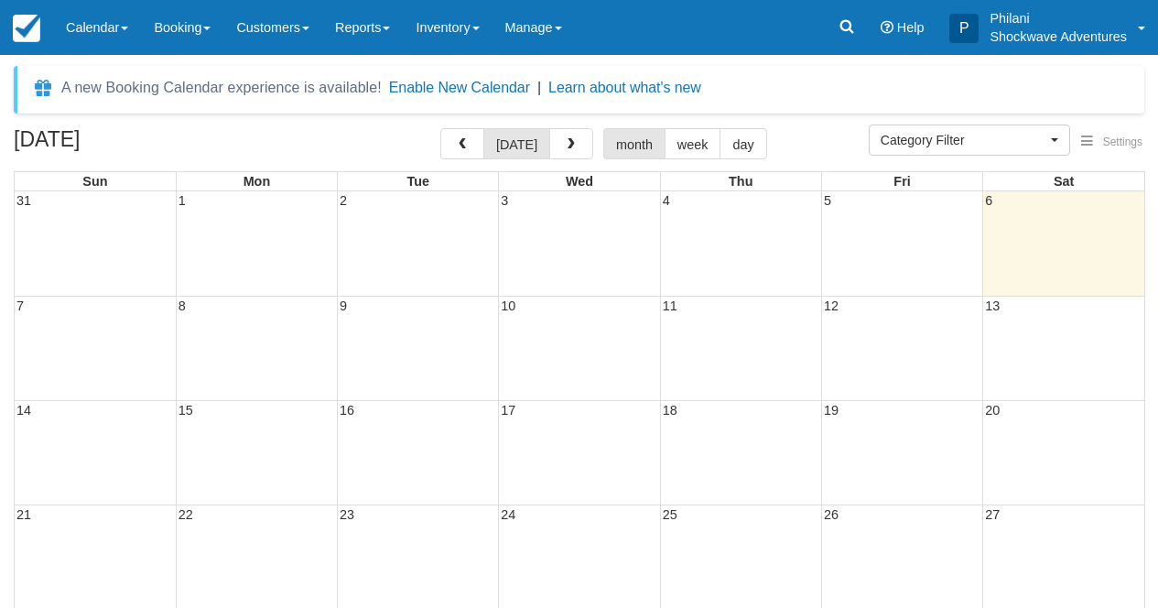
select select
